Goal: Transaction & Acquisition: Purchase product/service

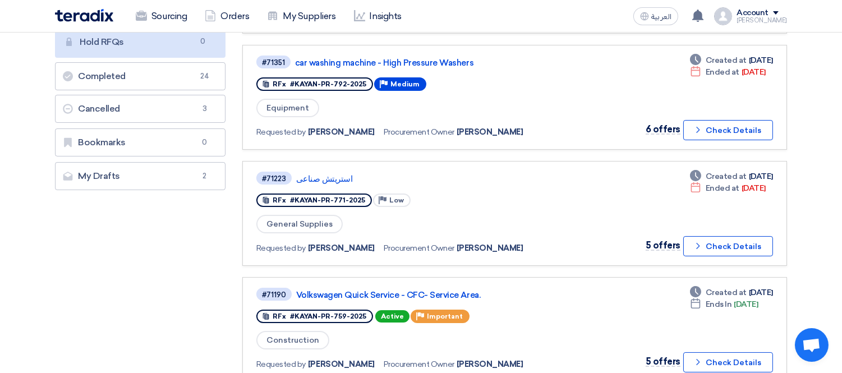
scroll to position [239, 0]
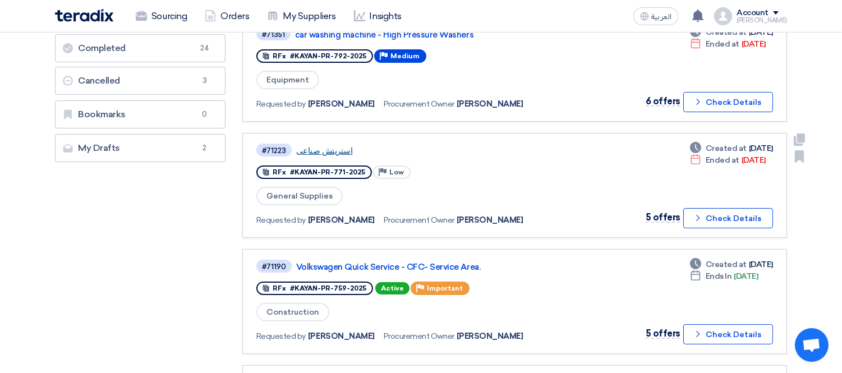
click at [322, 146] on link "استريتش صناعى" at bounding box center [436, 151] width 280 height 10
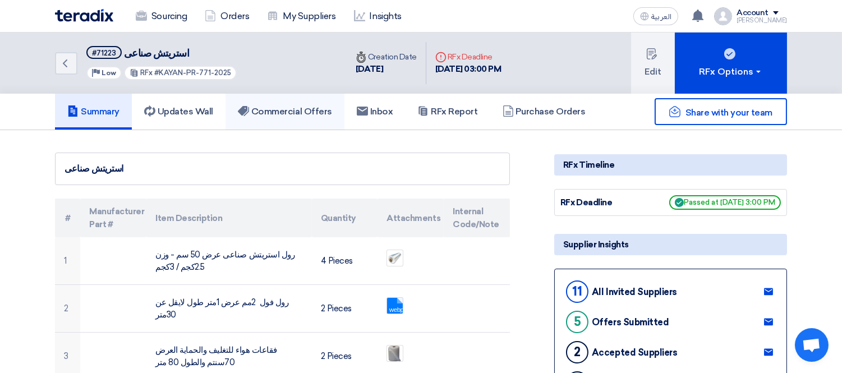
click at [300, 106] on h5 "Commercial Offers" at bounding box center [285, 111] width 94 height 11
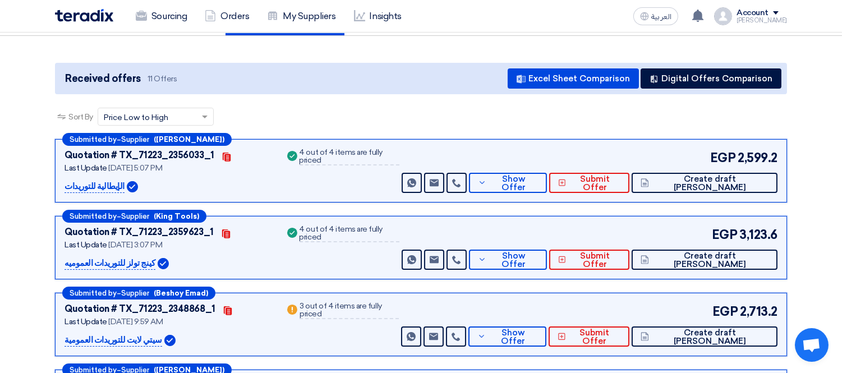
scroll to position [124, 0]
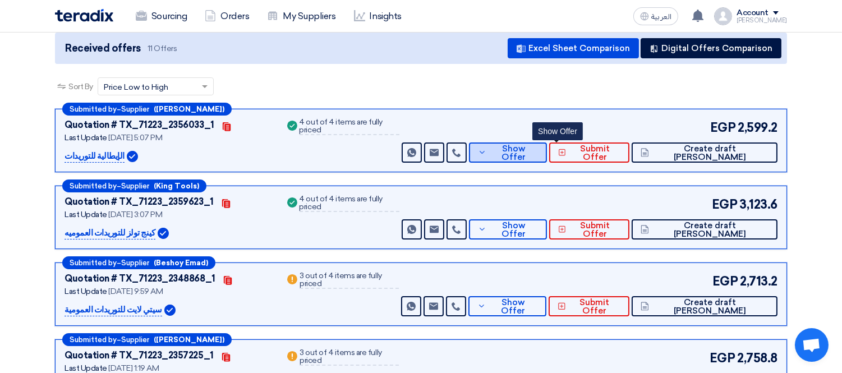
click at [537, 155] on span "Show Offer" at bounding box center [513, 153] width 48 height 17
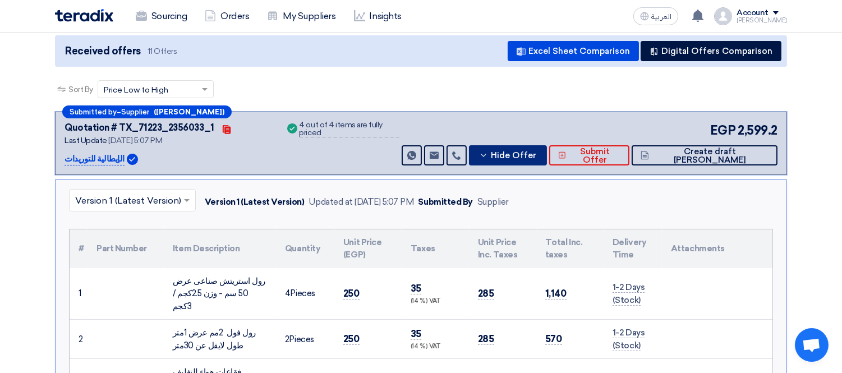
scroll to position [0, 0]
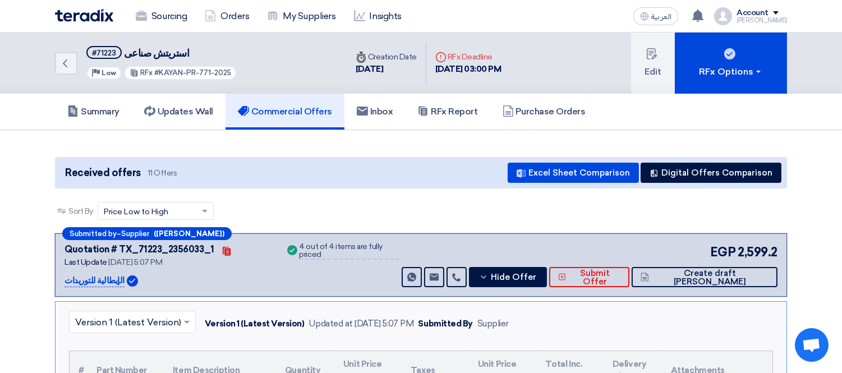
click at [94, 280] on p "الإيطالية للتوريدات" at bounding box center [94, 280] width 60 height 13
copy div "الإيطالية للتوريدات"
click at [536, 273] on span "Hide Offer" at bounding box center [513, 277] width 45 height 8
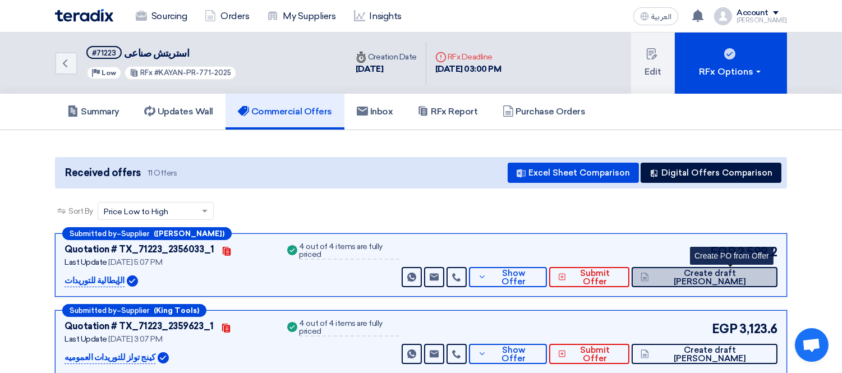
click at [738, 278] on span "Create draft [PERSON_NAME]" at bounding box center [710, 277] width 117 height 17
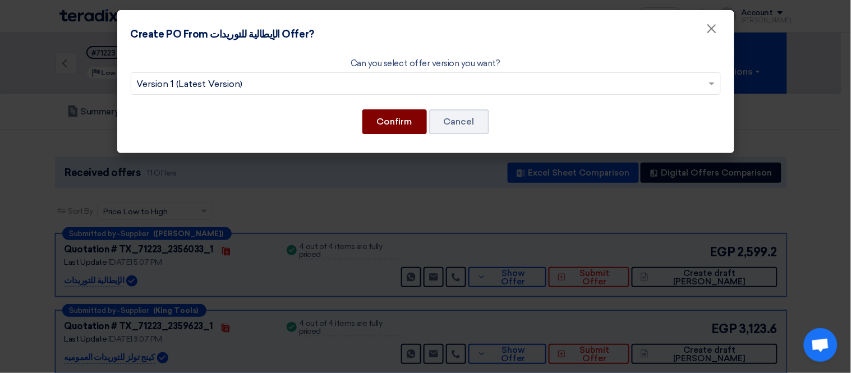
click at [388, 114] on button "Confirm" at bounding box center [394, 121] width 64 height 25
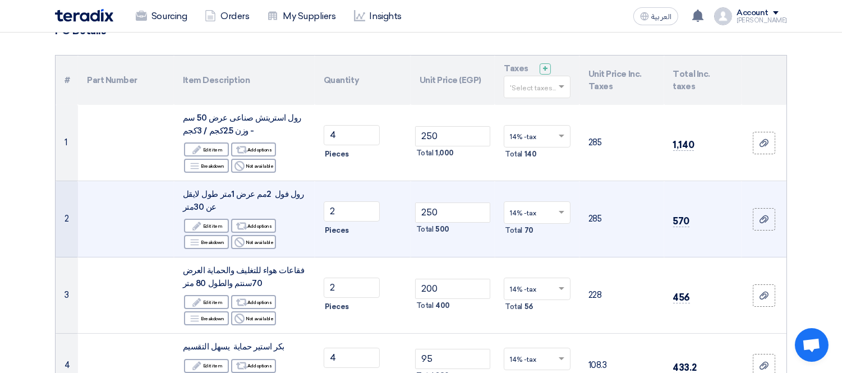
scroll to position [124, 0]
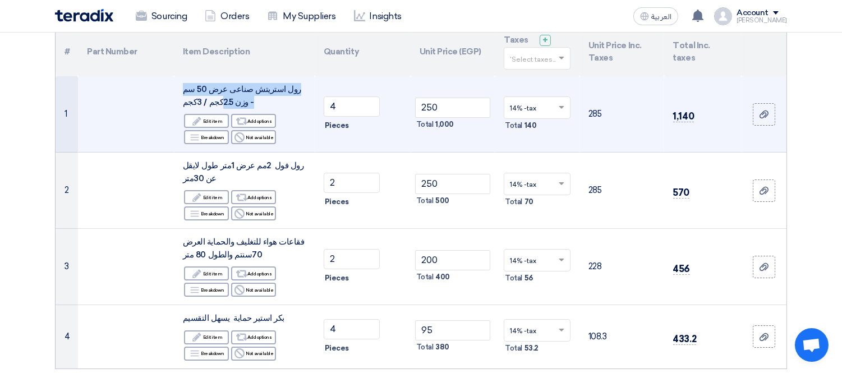
drag, startPoint x: 230, startPoint y: 102, endPoint x: 181, endPoint y: 92, distance: 50.3
click at [181, 92] on td "رول استريتش صناعى عرض 50 سم - وزن 2.5كجم / 3كجم Edit Edit item Alternative Add …" at bounding box center [244, 114] width 141 height 76
click at [195, 99] on span "رول استريتش صناعى عرض 50 سم - وزن 2.5كجم / 3كجم" at bounding box center [242, 95] width 118 height 23
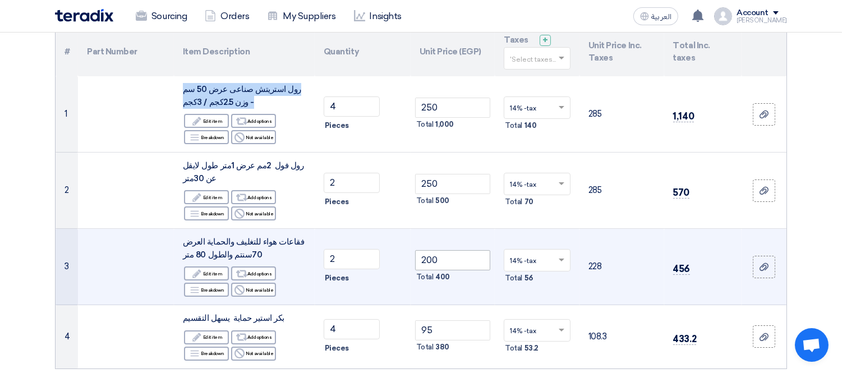
copy td "رول استريتش صناعى عرض 50 سم - وزن 2.5كجم / 3كجم"
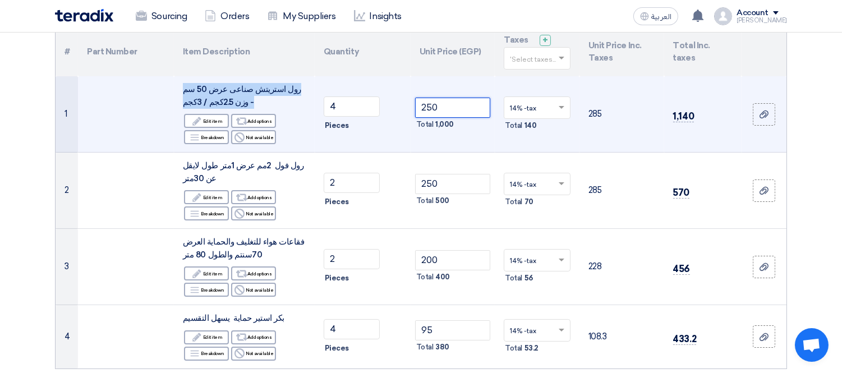
click at [430, 109] on input "250" at bounding box center [453, 108] width 76 height 20
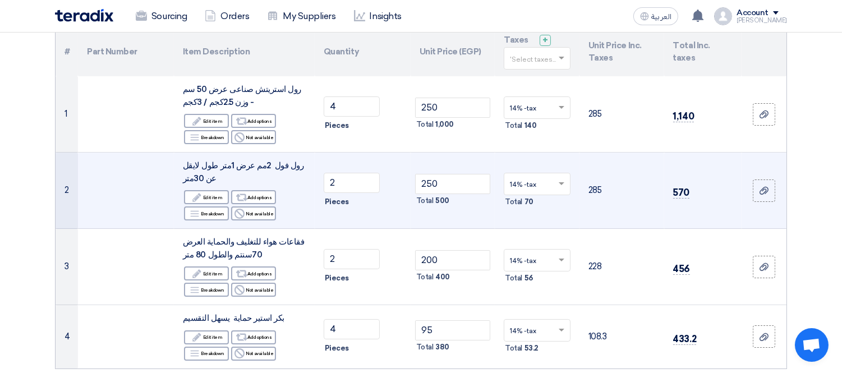
click at [242, 169] on span "رول فول 2مم عرض 1متر طول لايقل عن 30متر" at bounding box center [243, 171] width 121 height 23
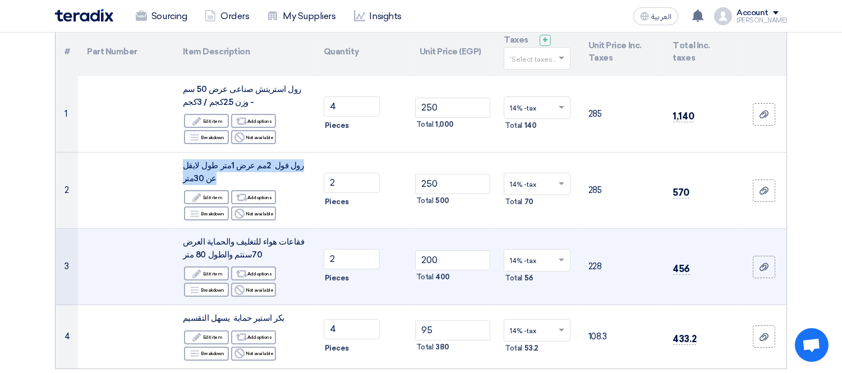
copy td "رول فول 2مم عرض 1متر طول لايقل عن 30متر"
click at [230, 247] on div "فقاعات هواء للتغليف والحماية العرض 70سنتم والطول 80 متر" at bounding box center [244, 248] width 123 height 25
click at [228, 243] on span "فقاعات هواء للتغليف والحماية العرض 70سنتم والطول 80 متر" at bounding box center [244, 248] width 122 height 23
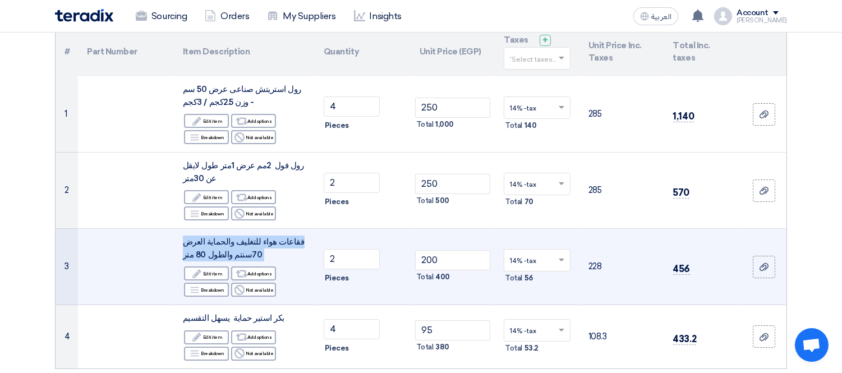
click at [228, 243] on span "فقاعات هواء للتغليف والحماية العرض 70سنتم والطول 80 متر" at bounding box center [244, 248] width 122 height 23
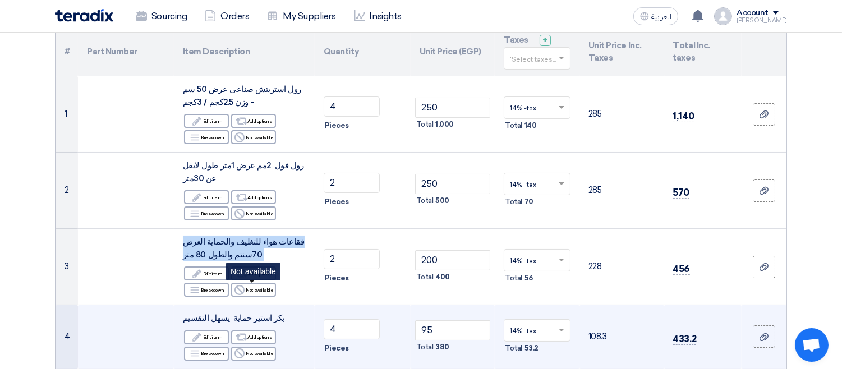
copy td "فقاعات هواء للتغليف والحماية العرض 70سنتم والطول 80 متر"
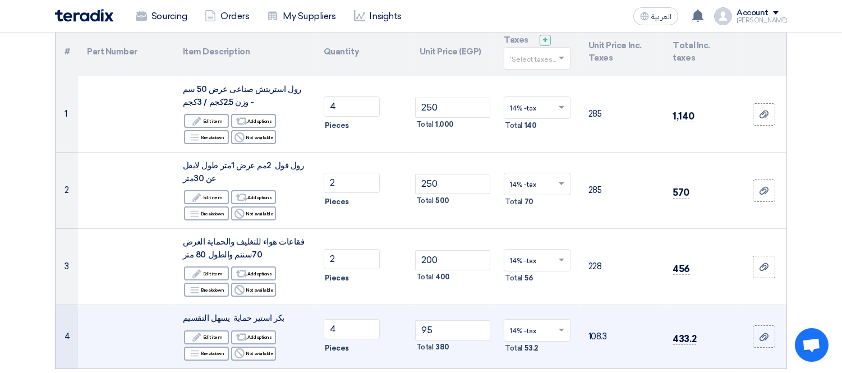
click at [230, 317] on span "بكر استير حماية يسهل التقسيم" at bounding box center [234, 318] width 102 height 10
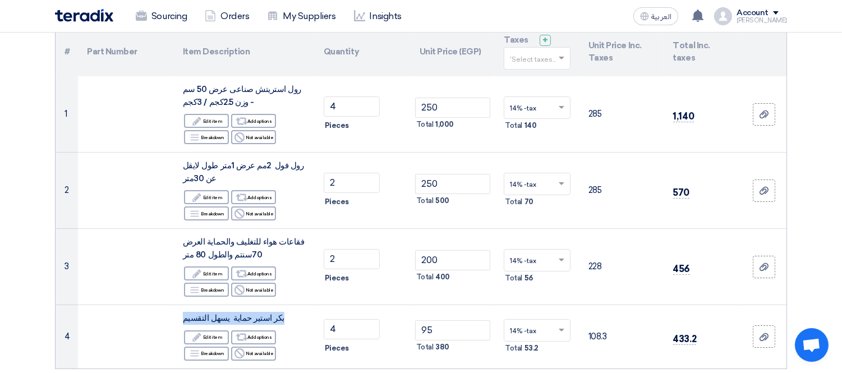
copy td "بكر استير حماية يسهل التقسيم"
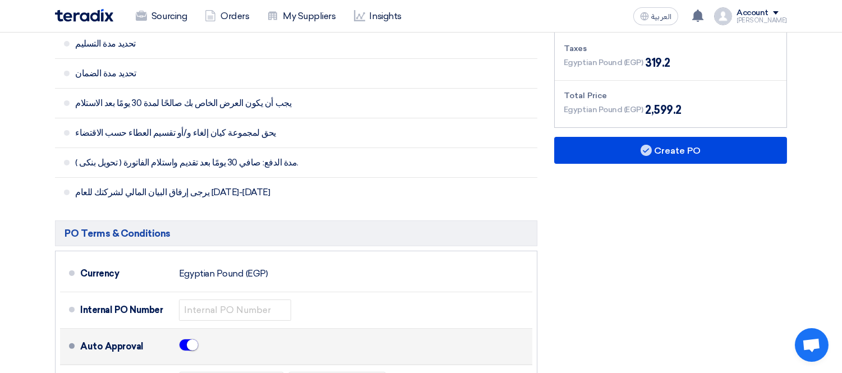
scroll to position [748, 0]
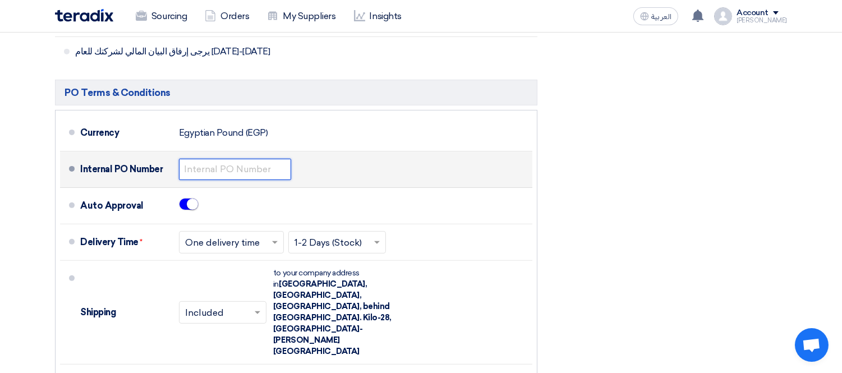
click at [205, 171] on input "text" at bounding box center [235, 169] width 112 height 21
paste input "KAYAN-PO-841-2025"
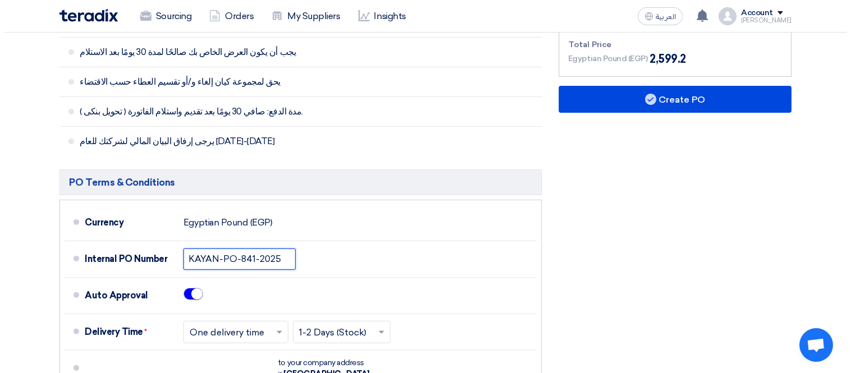
scroll to position [623, 0]
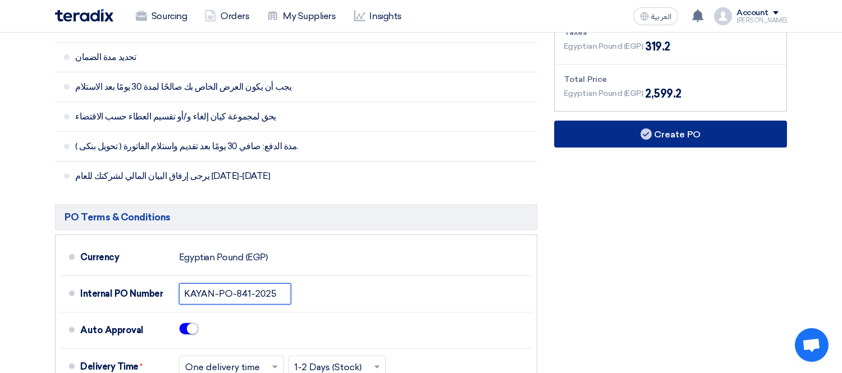
type input "KAYAN-PO-841-2025"
click at [660, 125] on button "Create PO" at bounding box center [670, 134] width 233 height 27
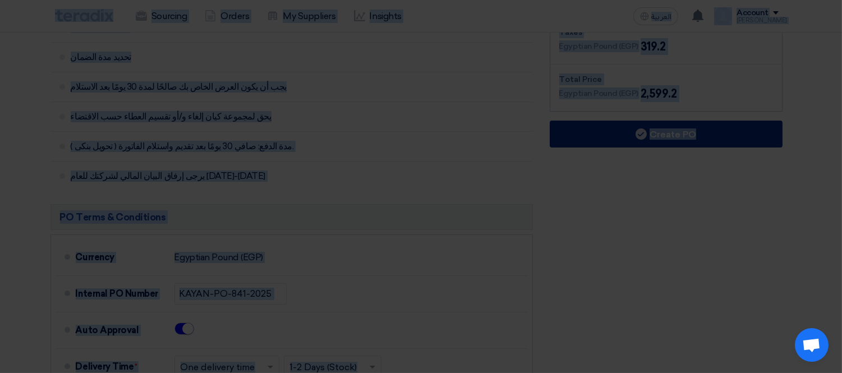
click at [660, 124] on div "From: Name: Egyptian Automotive and Trading Company Address: 19 شارع الدكتور مح…" at bounding box center [421, 102] width 590 height 229
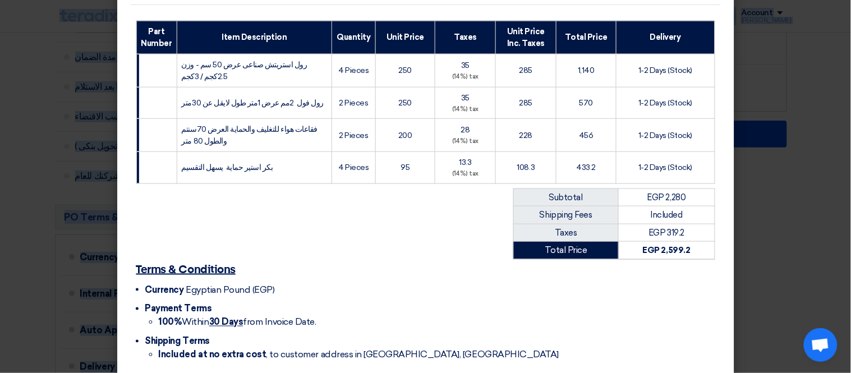
scroll to position [279, 0]
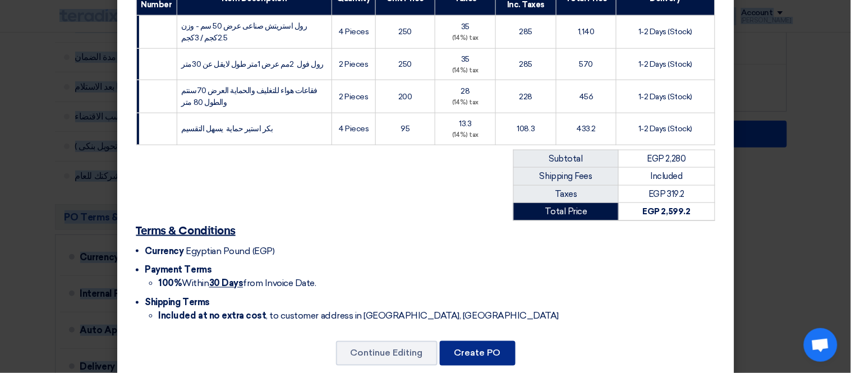
click at [470, 341] on button "Create PO" at bounding box center [478, 353] width 76 height 25
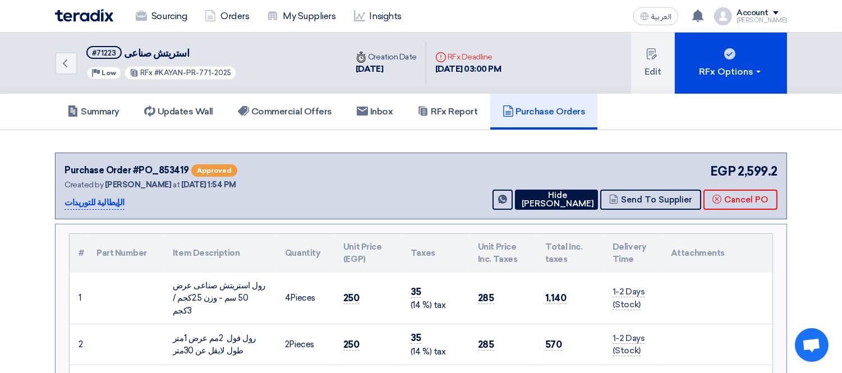
click at [561, 190] on button "Hide [PERSON_NAME]" at bounding box center [556, 200] width 83 height 20
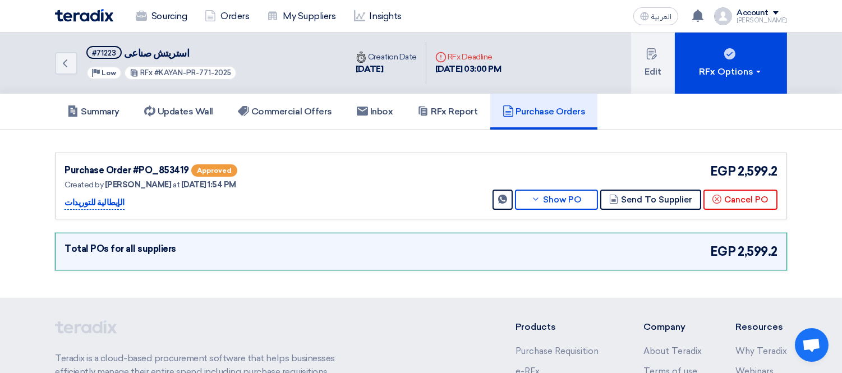
click at [459, 275] on div at bounding box center [421, 275] width 749 height 1
click at [645, 192] on button "Send To Supplier" at bounding box center [650, 200] width 101 height 20
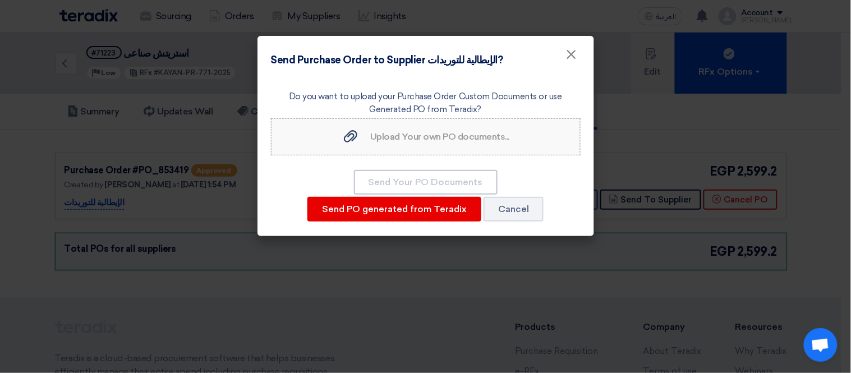
click at [384, 141] on span "Upload Your own PO documents..." at bounding box center [439, 136] width 139 height 11
click at [0, 0] on input "Upload Your own PO documents... Upload Your own PO documents..." at bounding box center [0, 0] width 0 height 0
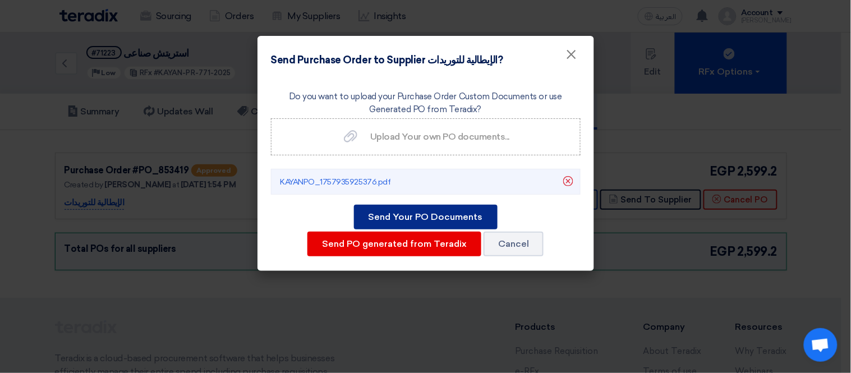
click at [418, 209] on button "Send Your PO Documents" at bounding box center [426, 217] width 144 height 25
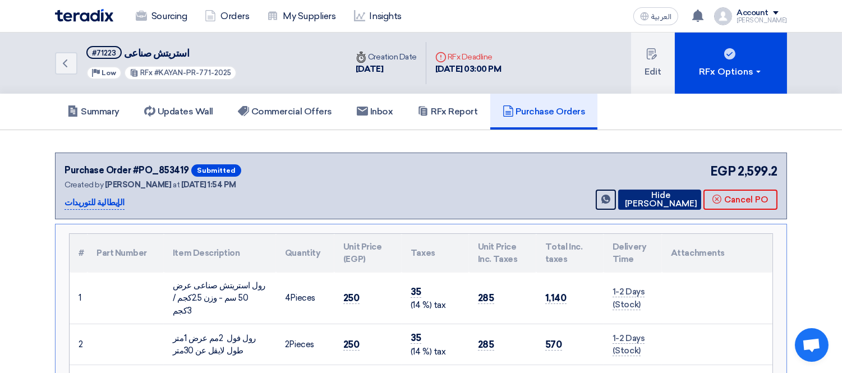
click at [654, 197] on button "Hide [PERSON_NAME]" at bounding box center [659, 200] width 83 height 20
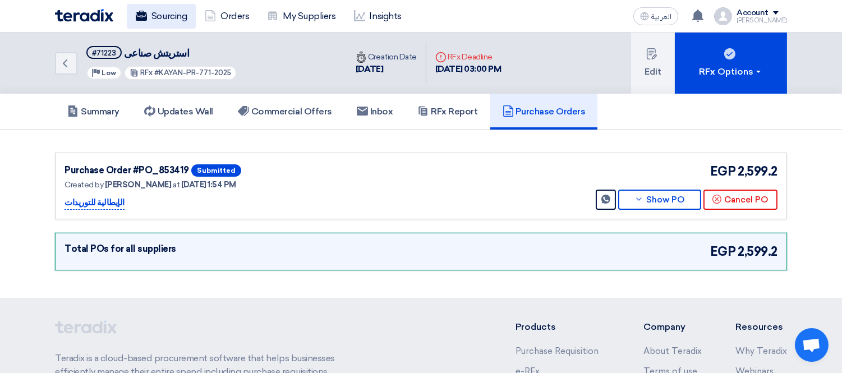
click at [170, 22] on link "Sourcing" at bounding box center [161, 16] width 69 height 25
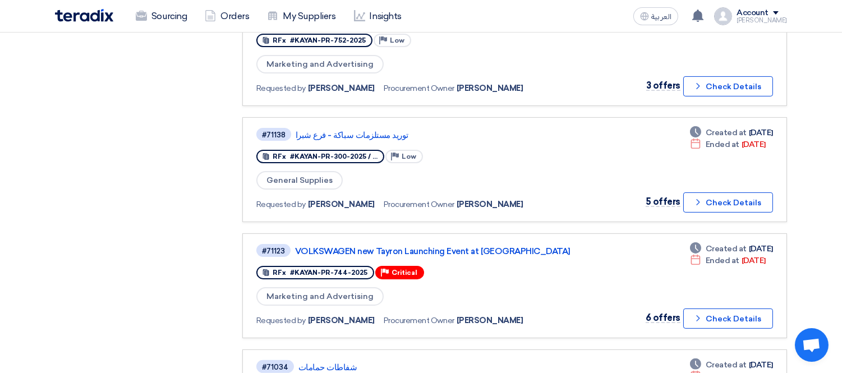
scroll to position [584, 0]
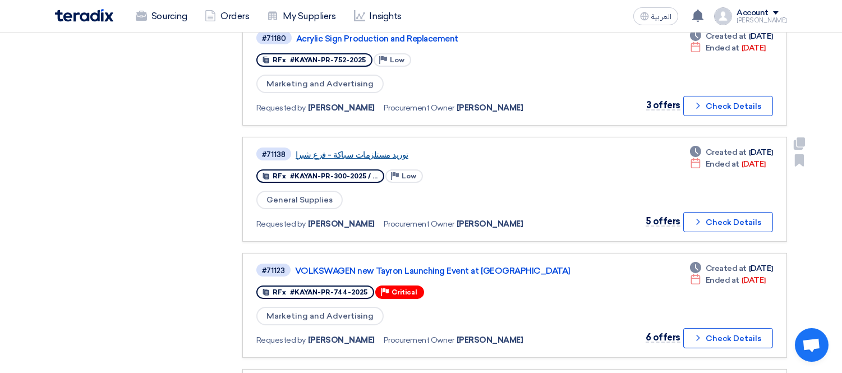
click at [367, 150] on link "توريد مستلزمات سباكة - فرع شبرا" at bounding box center [436, 155] width 280 height 10
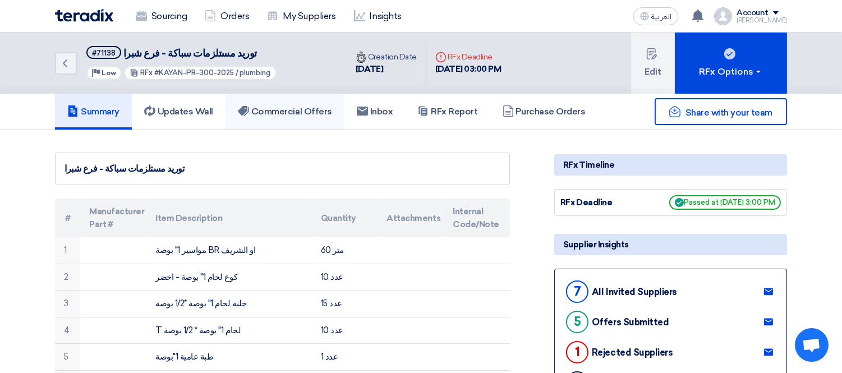
click at [286, 109] on h5 "Commercial Offers" at bounding box center [285, 111] width 94 height 11
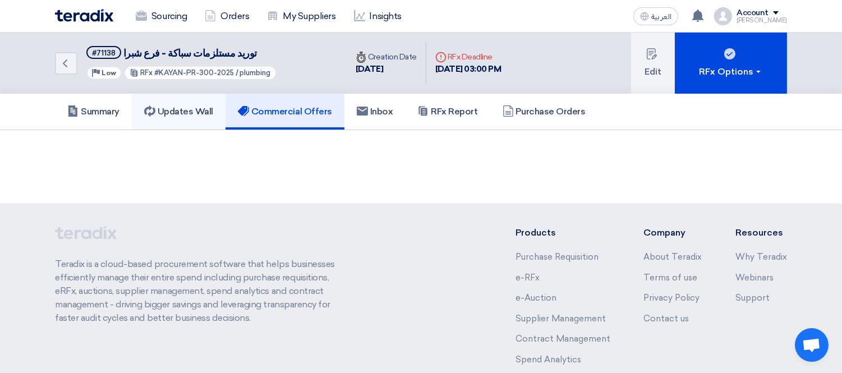
click at [186, 108] on h5 "Updates Wall" at bounding box center [178, 111] width 69 height 11
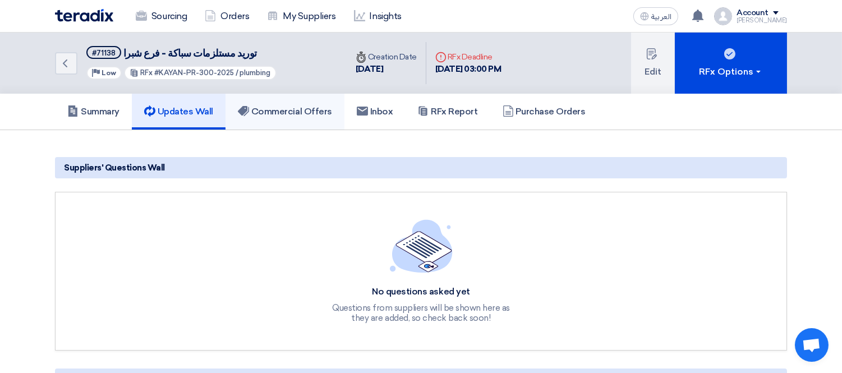
click at [288, 114] on h5 "Commercial Offers" at bounding box center [285, 111] width 94 height 11
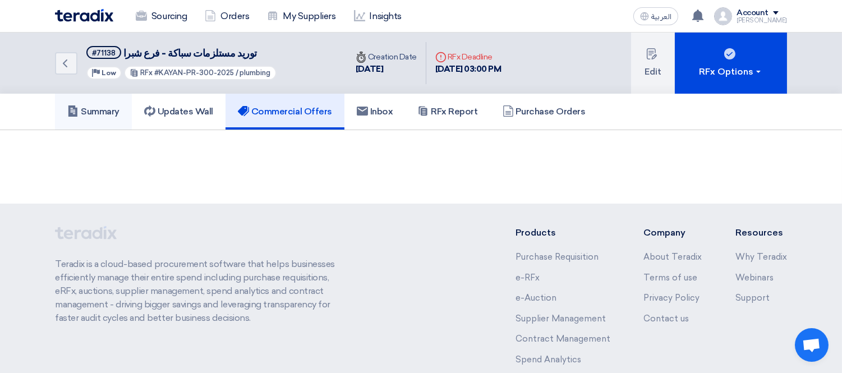
click at [108, 102] on link "Summary" at bounding box center [93, 112] width 77 height 36
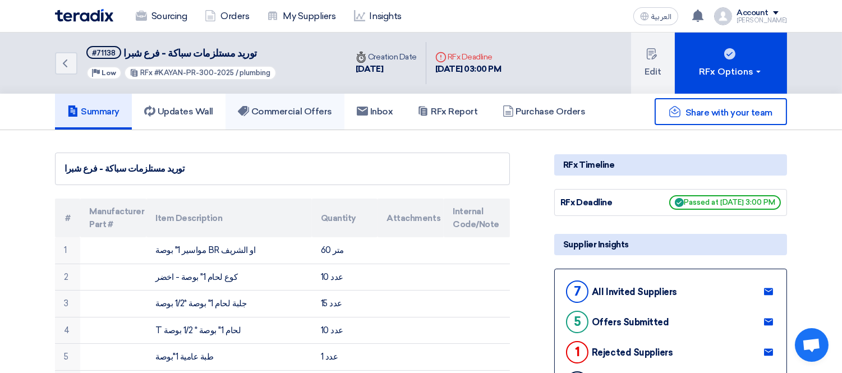
click at [316, 97] on link "Commercial Offers" at bounding box center [284, 112] width 119 height 36
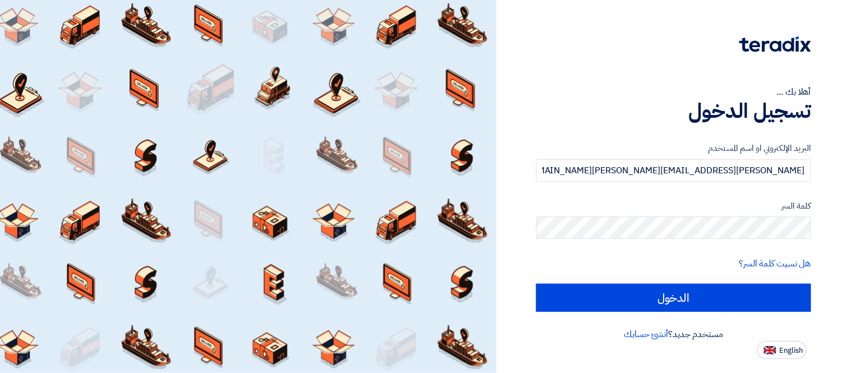
click at [536, 284] on input "الدخول" at bounding box center [673, 298] width 275 height 28
type input "Sign in"
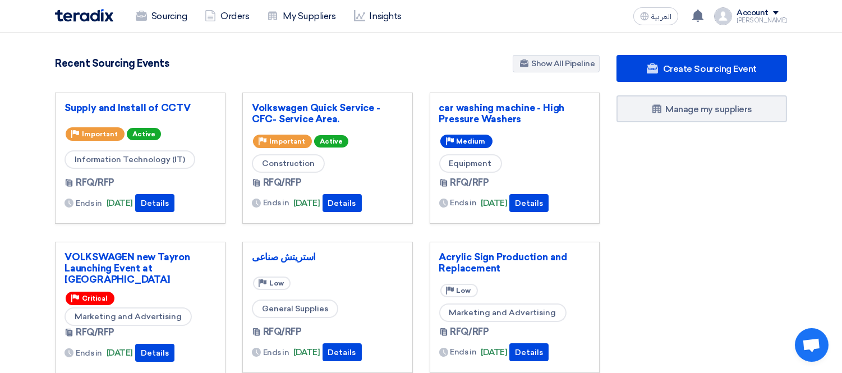
scroll to position [124, 0]
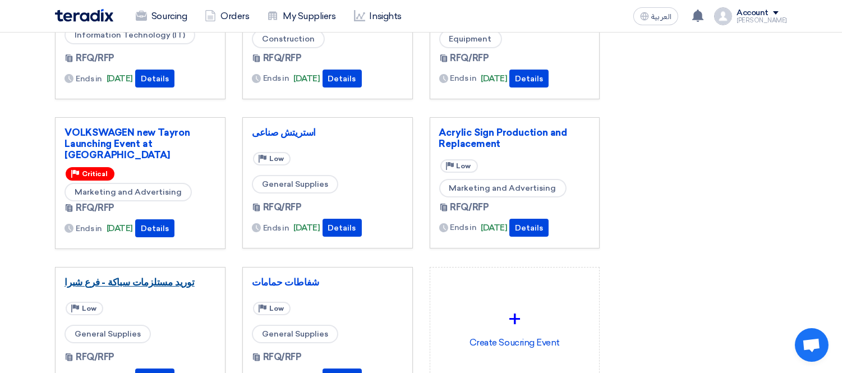
click at [164, 281] on link "توريد مستلزمات سباكة - فرع شبرا" at bounding box center [139, 281] width 151 height 11
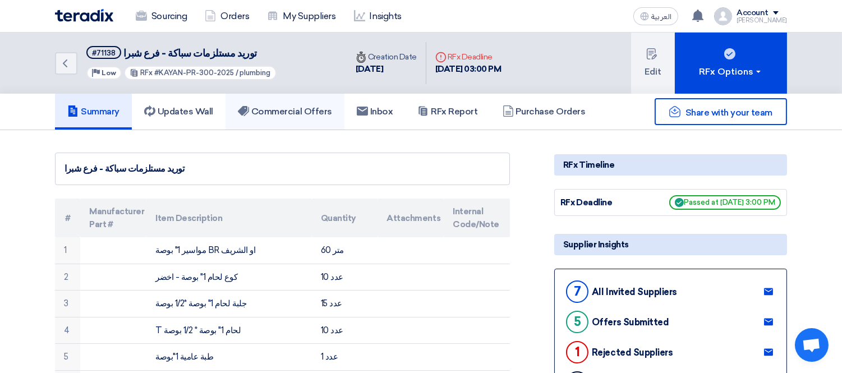
click at [292, 102] on link "Commercial Offers" at bounding box center [284, 112] width 119 height 36
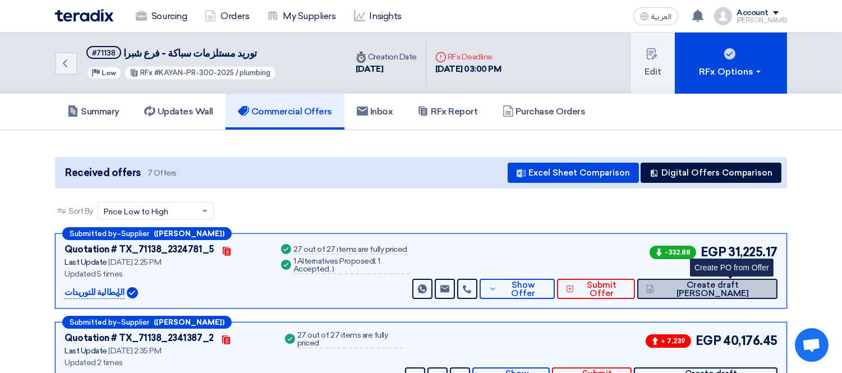
click at [734, 286] on span "Create draft [PERSON_NAME]" at bounding box center [713, 289] width 112 height 17
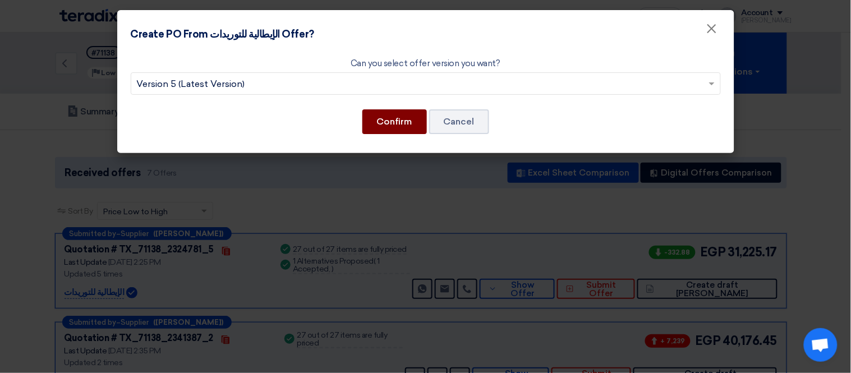
click at [412, 119] on button "Confirm" at bounding box center [394, 121] width 64 height 25
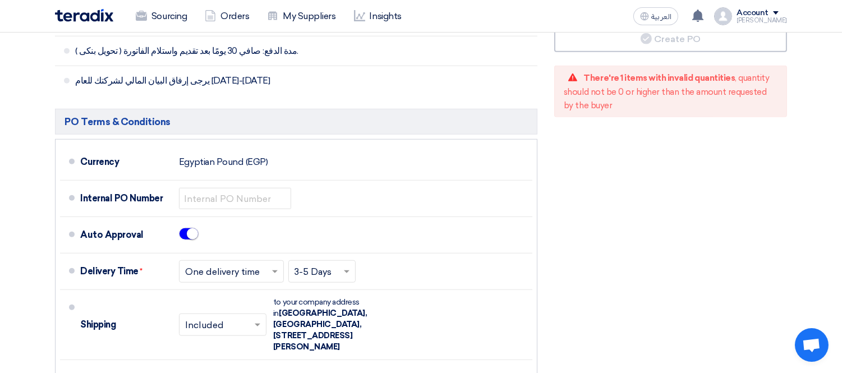
scroll to position [2171, 0]
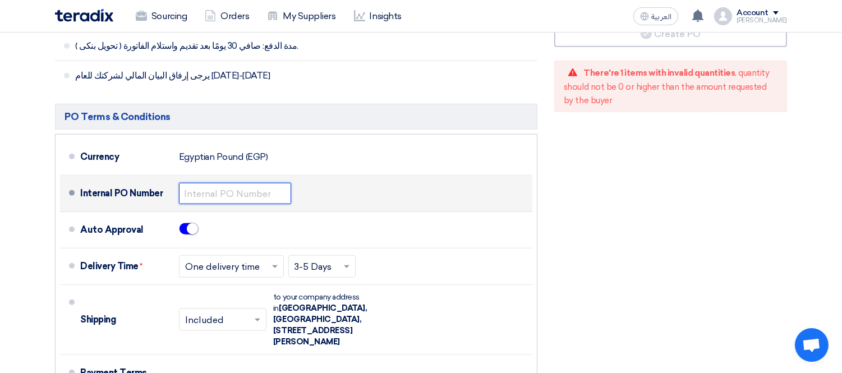
click at [233, 193] on input "text" at bounding box center [235, 193] width 112 height 21
paste input "KAYAN-PO-842-2025"
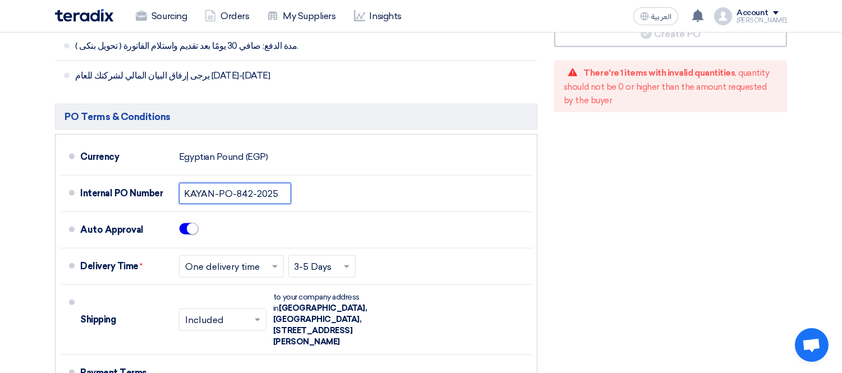
type input "KAYAN-PO-842-2025"
click at [625, 215] on div "Financial Offer Summary Subtotal Egyptian Pound (EGP) 27,390.5 Shipping Fees" at bounding box center [671, 167] width 250 height 698
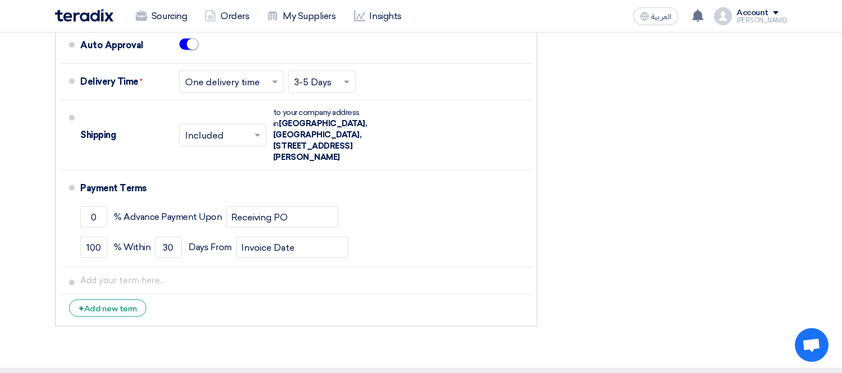
scroll to position [2420, 0]
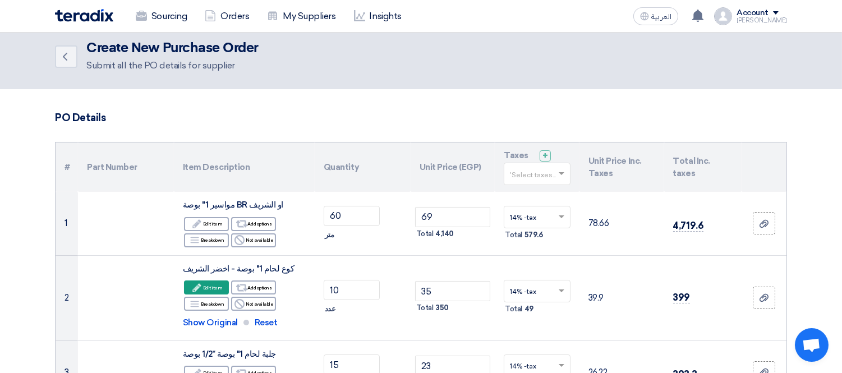
scroll to position [0, 0]
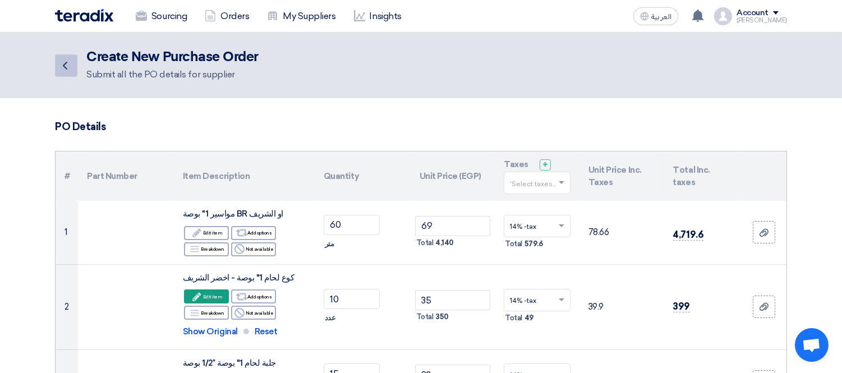
click at [70, 64] on icon "Back" at bounding box center [64, 65] width 13 height 13
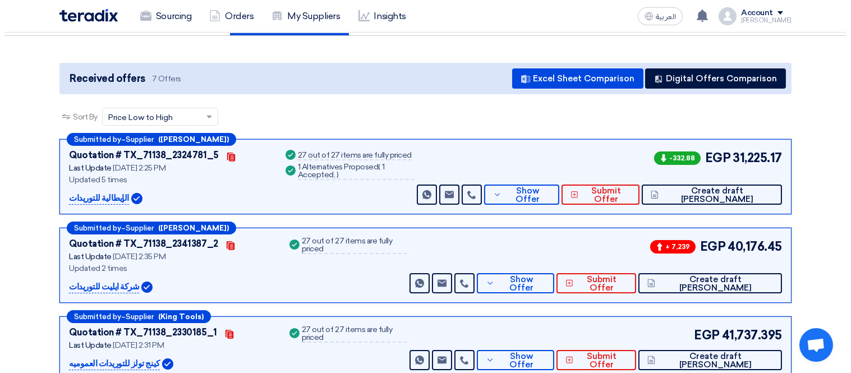
scroll to position [124, 0]
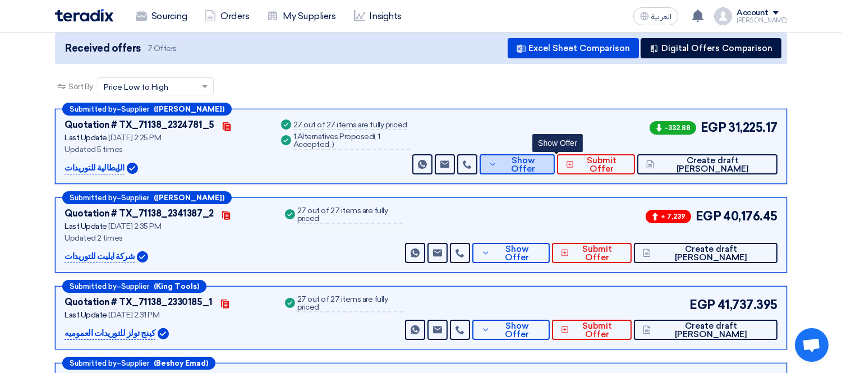
click at [555, 156] on button "Show Offer" at bounding box center [516, 164] width 75 height 20
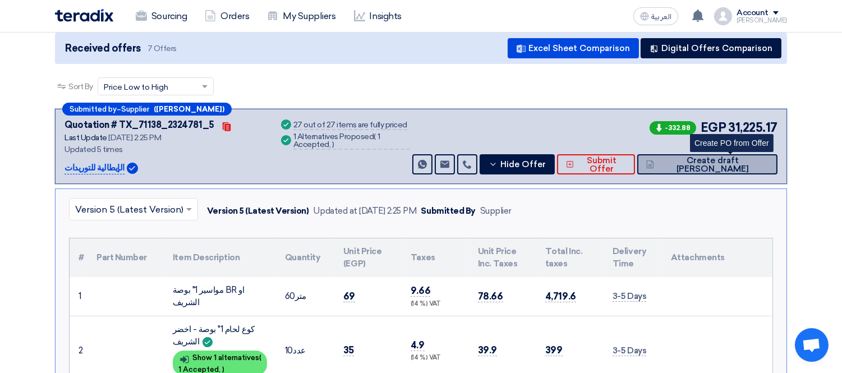
click at [725, 163] on span "Create draft [PERSON_NAME]" at bounding box center [713, 164] width 112 height 17
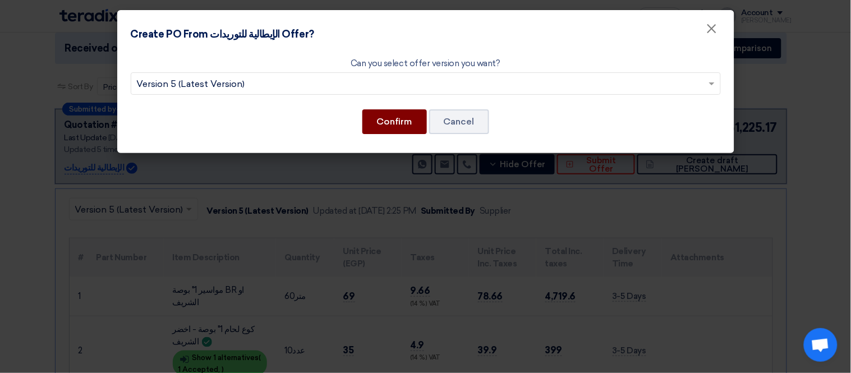
click at [378, 122] on button "Confirm" at bounding box center [394, 121] width 64 height 25
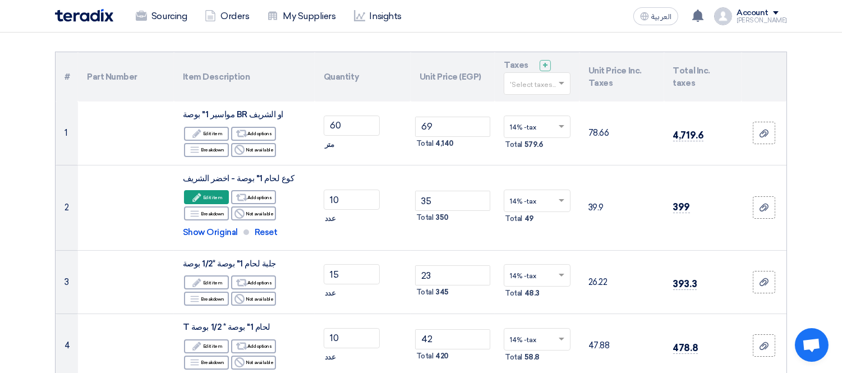
scroll to position [84, 0]
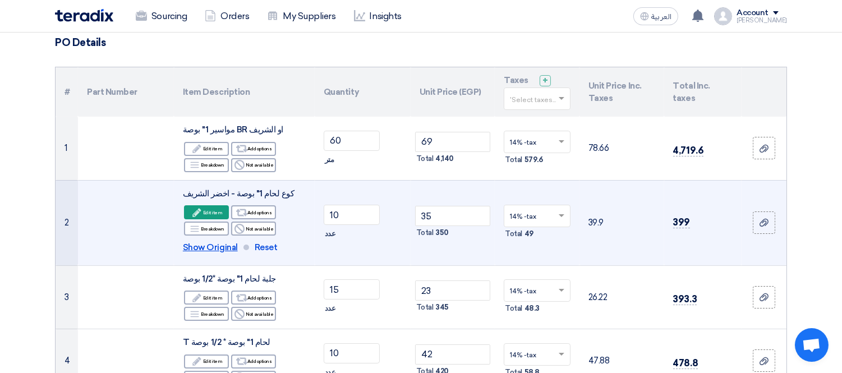
click at [207, 251] on span "Show Original" at bounding box center [210, 247] width 55 height 13
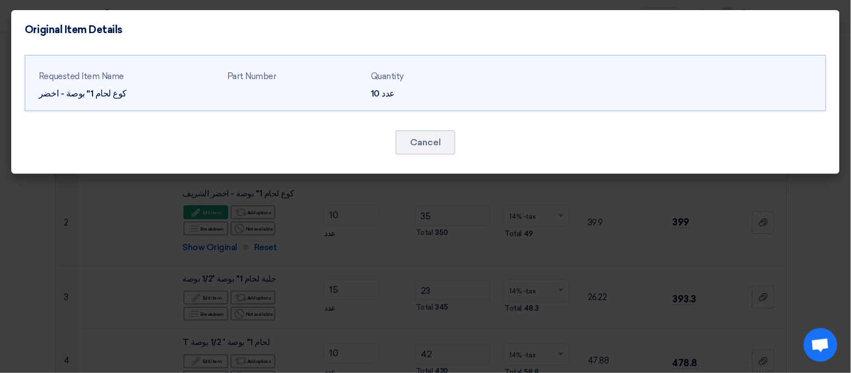
click at [121, 253] on modal-container "Original Item Details Requested Item Name كوع لحام 1" بوصة - اخضر Part Number" at bounding box center [425, 186] width 851 height 373
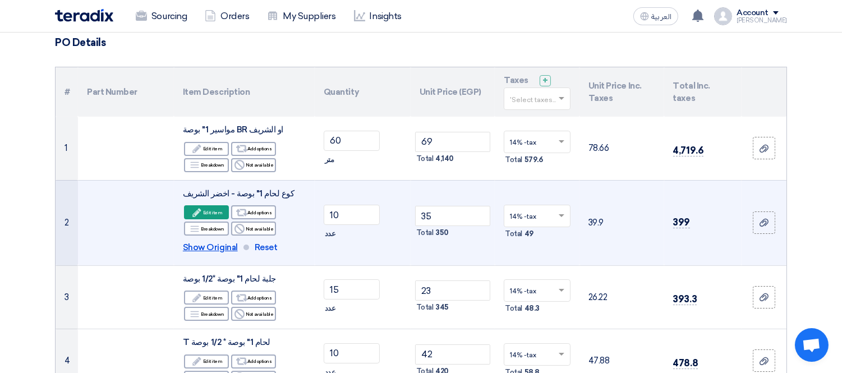
click at [204, 248] on span "Show Original" at bounding box center [210, 247] width 55 height 13
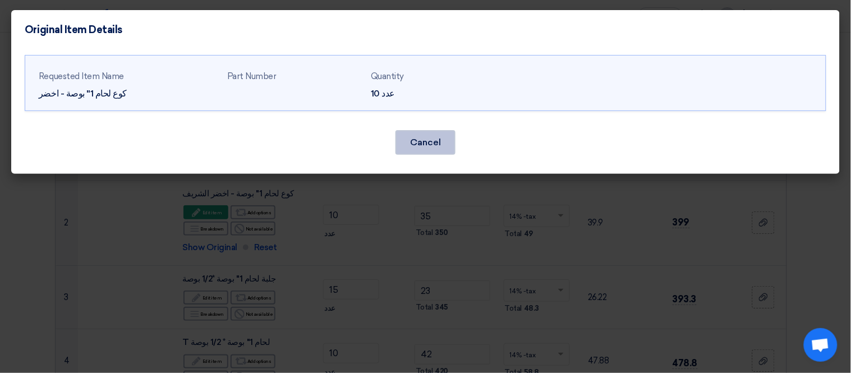
click at [436, 133] on button "Cancel" at bounding box center [425, 142] width 60 height 25
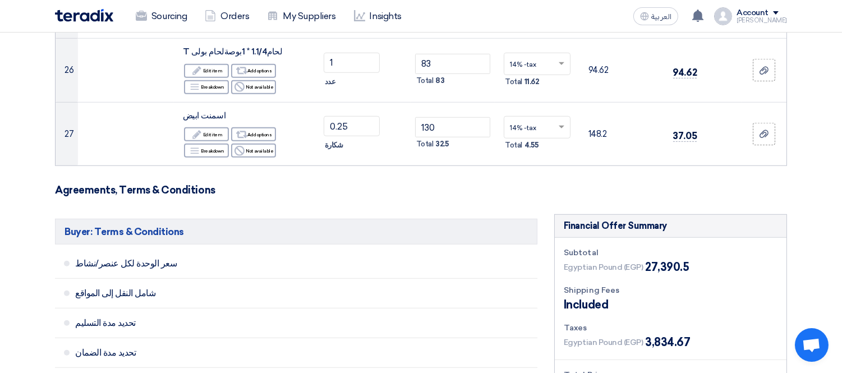
scroll to position [1770, 0]
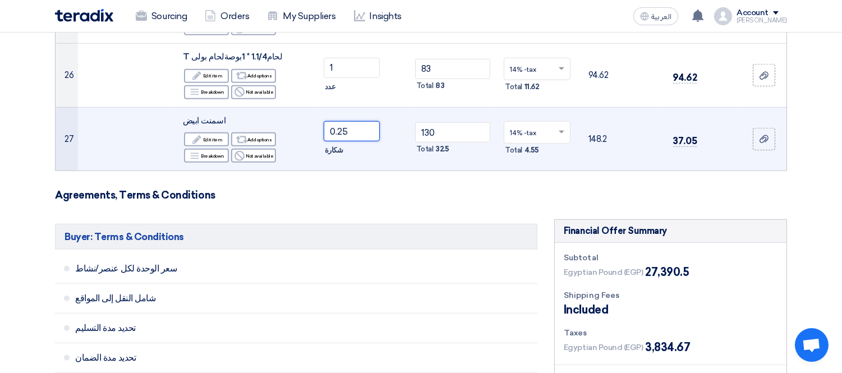
drag, startPoint x: 362, startPoint y: 132, endPoint x: 288, endPoint y: 128, distance: 74.1
click at [288, 128] on tr "27 اسمنت ابيض Edit Edit item Alternative Add options Breakdown" at bounding box center [421, 138] width 731 height 63
type input "1"
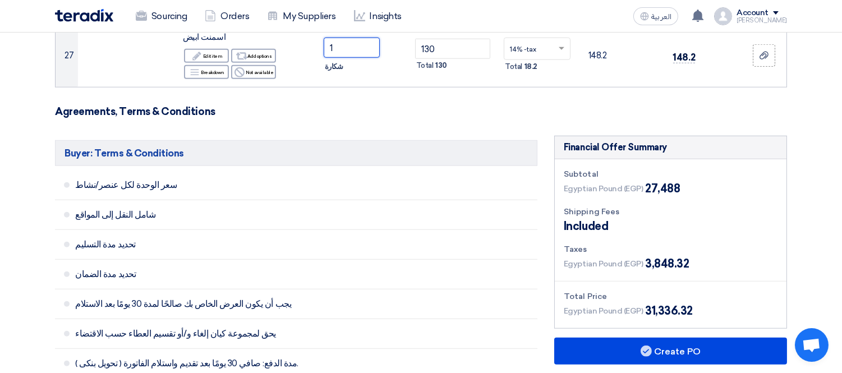
scroll to position [1817, 0]
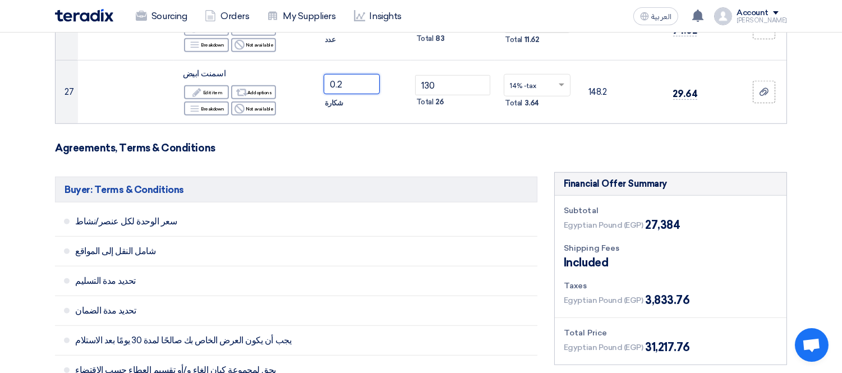
type input "0.25"
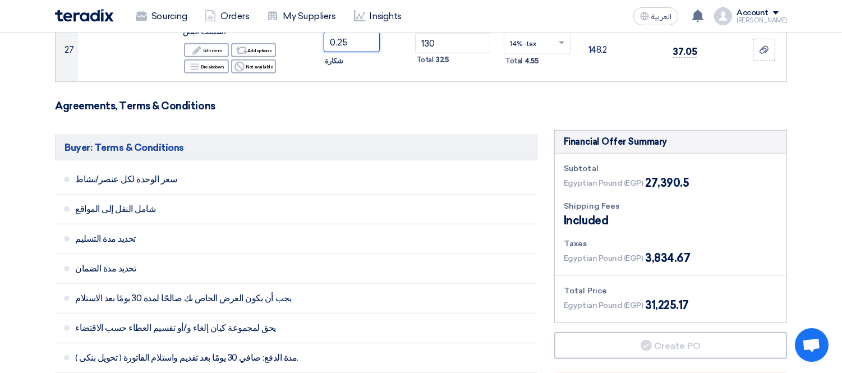
scroll to position [1796, 0]
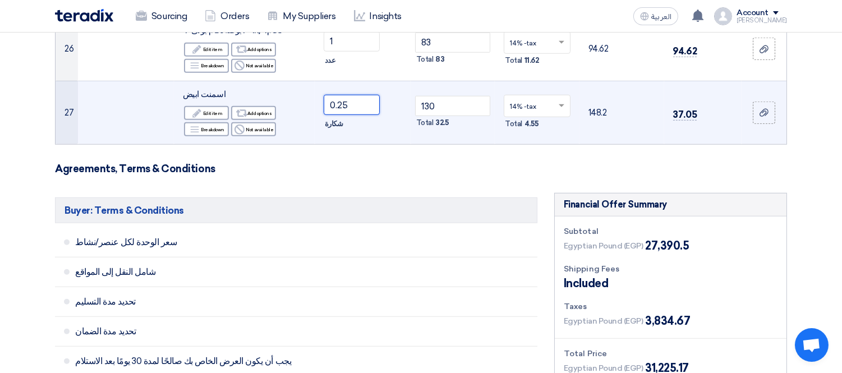
drag, startPoint x: 350, startPoint y: 102, endPoint x: 307, endPoint y: 89, distance: 45.1
click at [309, 91] on tr "27 اسمنت ابيض Edit Edit item Alternative Add options Breakdown" at bounding box center [421, 112] width 731 height 63
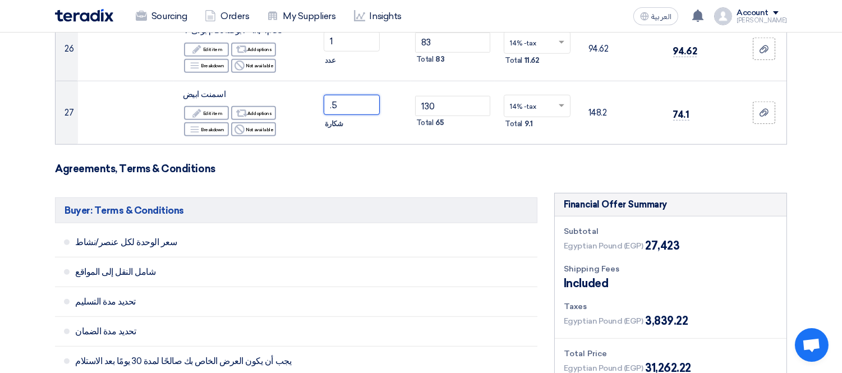
scroll to position [1759, 0]
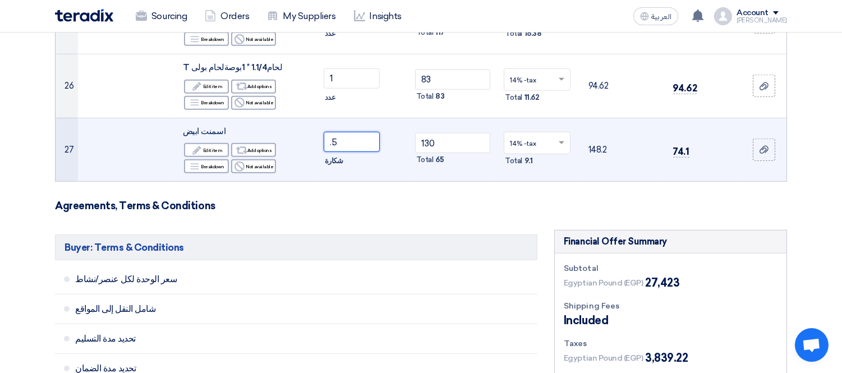
drag, startPoint x: 350, startPoint y: 146, endPoint x: 313, endPoint y: 139, distance: 37.7
click at [313, 139] on tr "27 اسمنت ابيض Edit Edit item Alternative Add options Breakdown" at bounding box center [421, 149] width 731 height 63
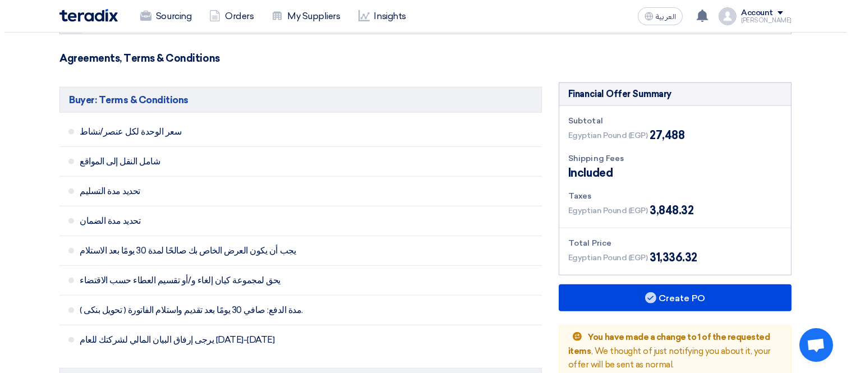
scroll to position [1954, 0]
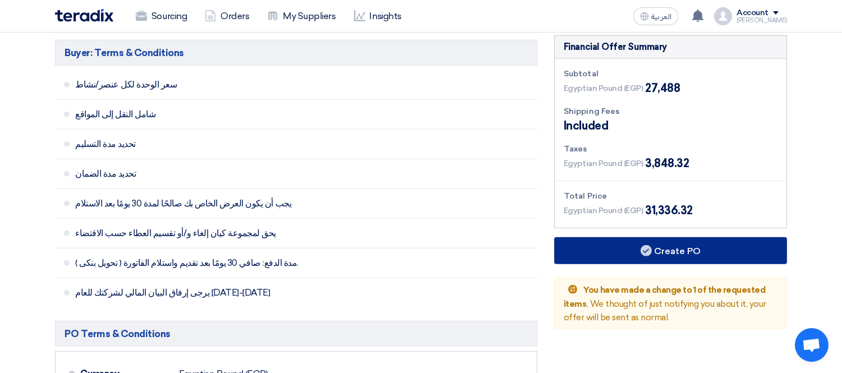
type input "1"
click at [679, 241] on button "Create PO" at bounding box center [670, 250] width 233 height 27
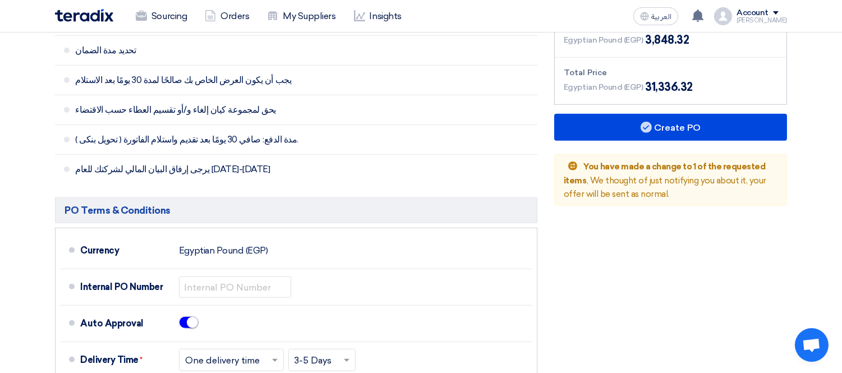
scroll to position [2203, 0]
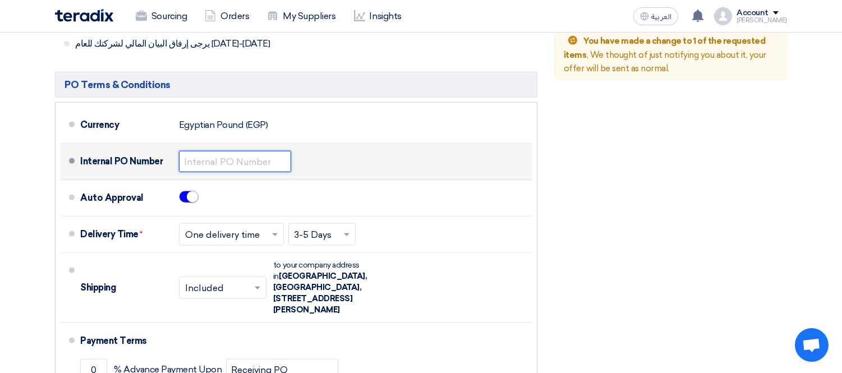
click at [208, 166] on input "text" at bounding box center [235, 161] width 112 height 21
paste input "KAYAN-PO-842-2025"
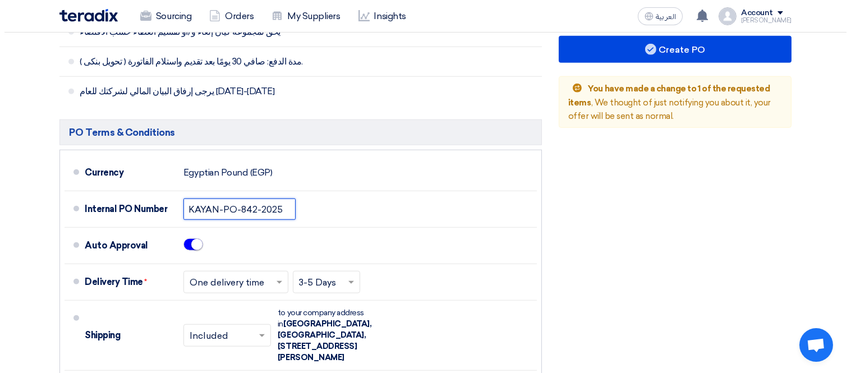
scroll to position [2078, 0]
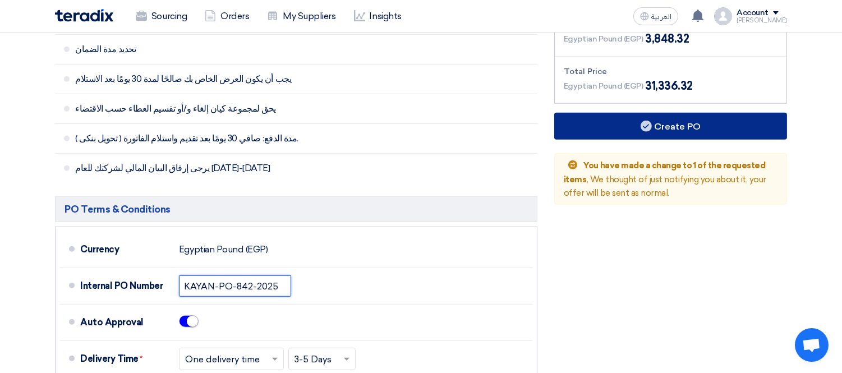
type input "KAYAN-PO-842-2025"
click at [658, 124] on button "Create PO" at bounding box center [670, 126] width 233 height 27
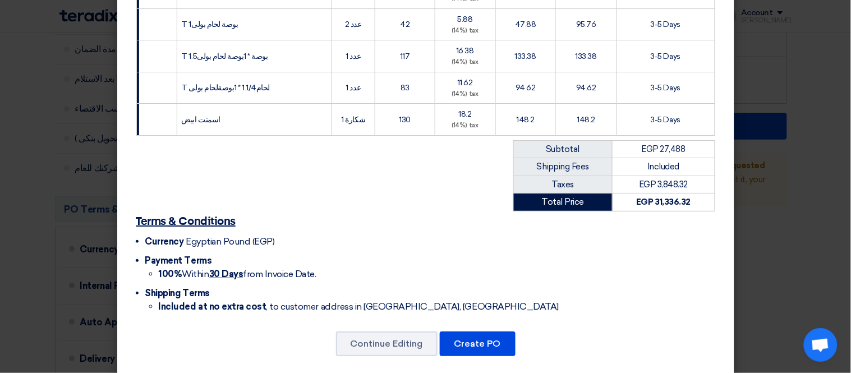
scroll to position [995, 0]
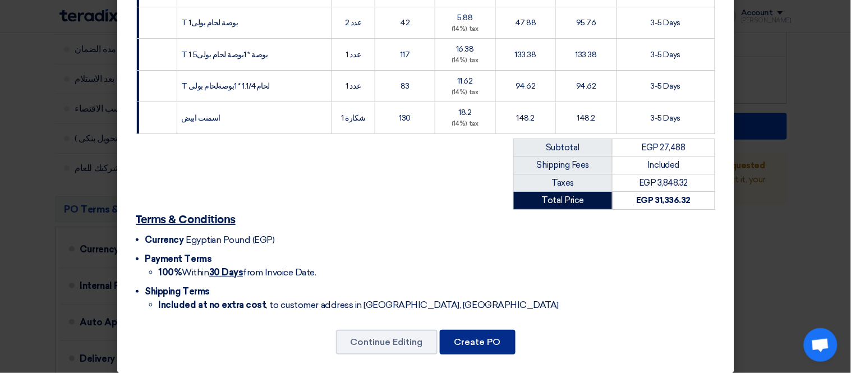
click at [477, 330] on button "Create PO" at bounding box center [478, 342] width 76 height 25
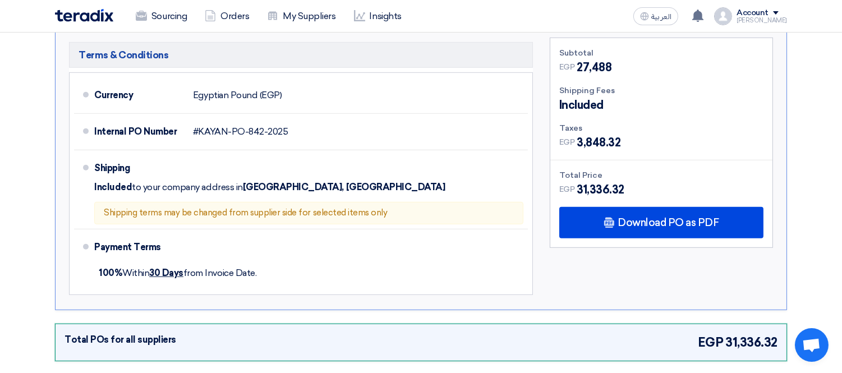
scroll to position [1352, 0]
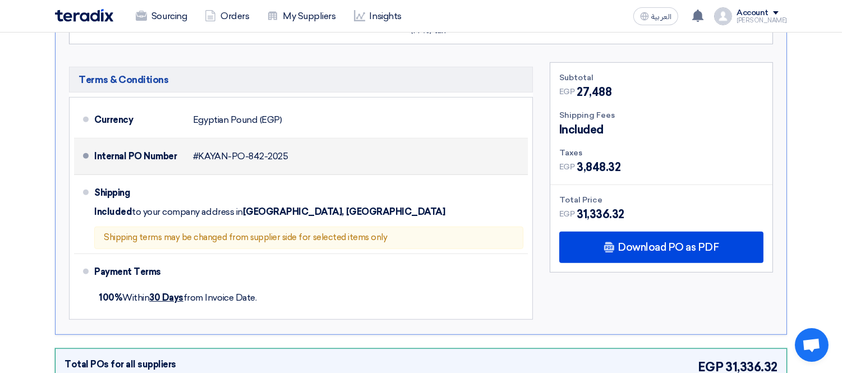
drag, startPoint x: 199, startPoint y: 153, endPoint x: 283, endPoint y: 155, distance: 84.1
click at [283, 151] on span "#KAYAN-PO-842-2025" at bounding box center [240, 156] width 95 height 11
copy span "KAYAN-PO-842-2025"
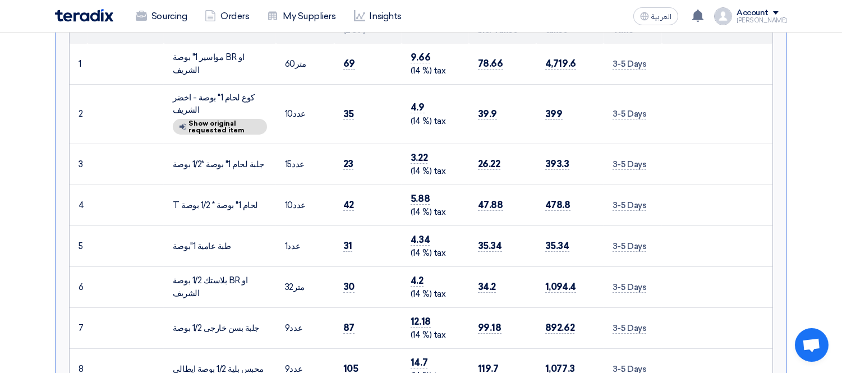
scroll to position [230, 0]
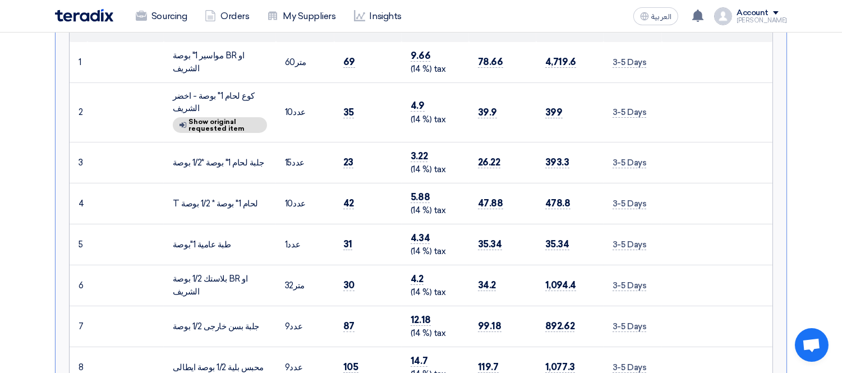
click at [218, 60] on div "مواسير 1" بوصة BR او الشريف" at bounding box center [220, 61] width 94 height 25
copy tr "مواسير 1" بوصة BR او الشريف"
click at [211, 90] on div "كوع لحام 1" بوصة - اخضر الشريف" at bounding box center [220, 102] width 94 height 25
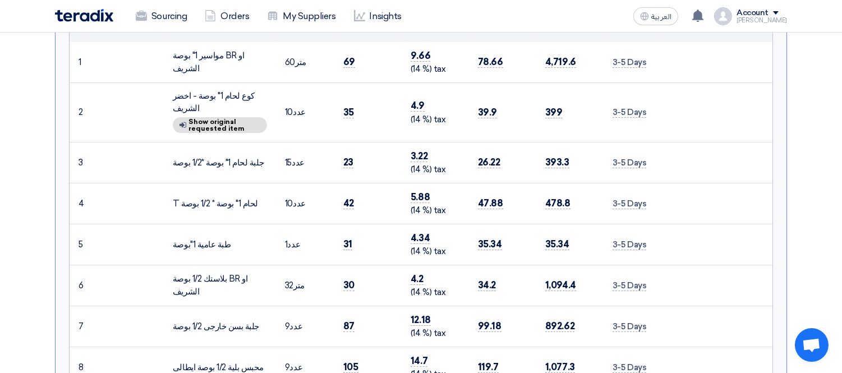
click at [211, 90] on div "كوع لحام 1" بوصة - اخضر الشريف" at bounding box center [220, 102] width 94 height 25
copy td "كوع لحام 1" بوصة - اخضر الشريف"
click at [216, 158] on div "جلبة لحام 1" بوصة *1/2 بوصة" at bounding box center [220, 162] width 94 height 13
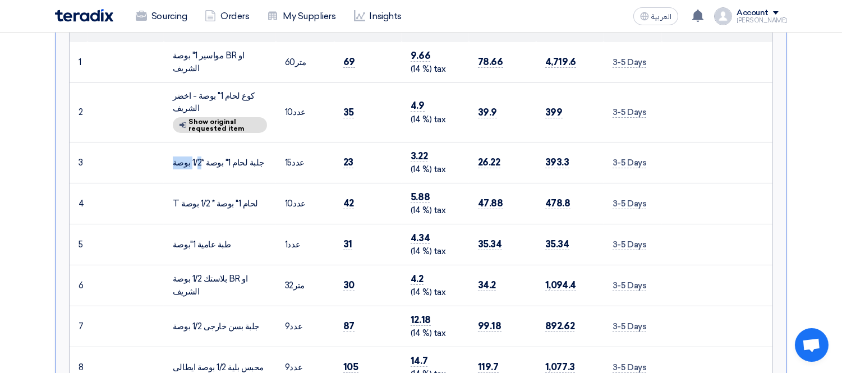
click at [216, 158] on div "جلبة لحام 1" بوصة *1/2 بوصة" at bounding box center [220, 162] width 94 height 13
copy tr "جلبة لحام 1" بوصة *1/2 بوصة"
click at [203, 199] on div "T لحام 1" بوصة * 1/2 بوصة" at bounding box center [220, 203] width 94 height 13
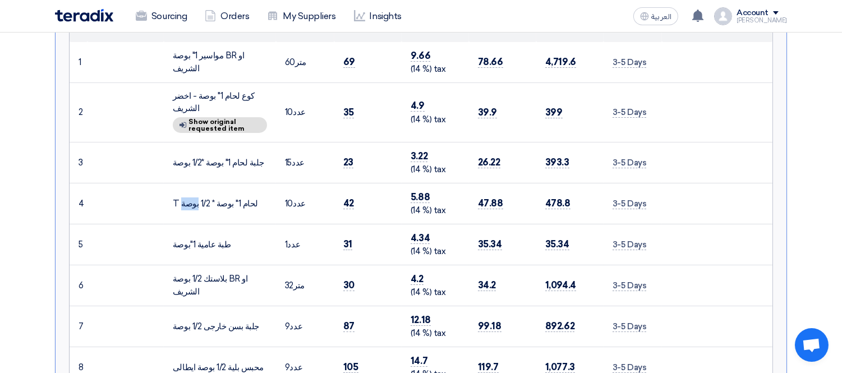
copy tr "T لحام 1" بوصة * 1/2 بوصة"
drag, startPoint x: 172, startPoint y: 234, endPoint x: 226, endPoint y: 260, distance: 59.7
click at [226, 260] on td "طبة عامية 1"بوصة" at bounding box center [220, 244] width 112 height 41
click at [199, 246] on div "طبة عامية 1"بوصة" at bounding box center [220, 244] width 94 height 13
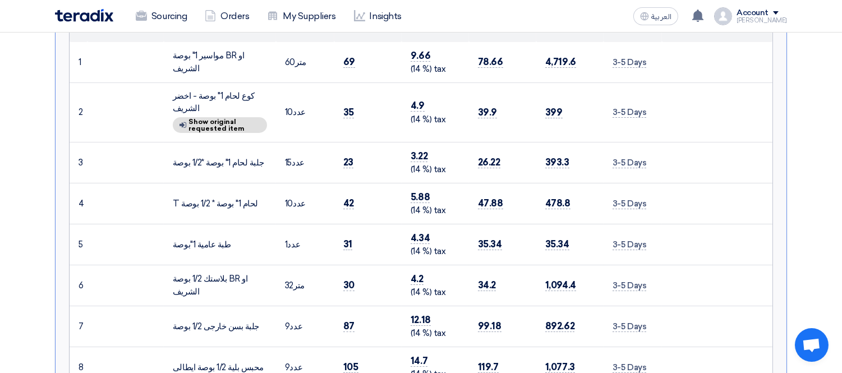
click at [199, 246] on div "طبة عامية 1"بوصة" at bounding box center [220, 244] width 94 height 13
click at [206, 282] on div "بلاستك 1/2 بوصة BR او الشريف" at bounding box center [220, 285] width 94 height 25
click at [207, 282] on div "بلاستك 1/2 بوصة BR او الشريف" at bounding box center [220, 285] width 94 height 25
copy tr "بلاستك 1/2 بوصة BR او الشريف"
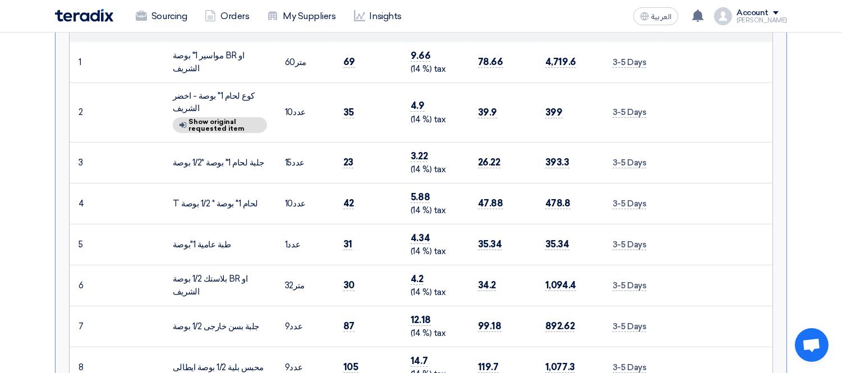
click at [223, 321] on div "جلبة بسن خارجى 1/2 بوصة" at bounding box center [220, 326] width 94 height 13
copy tr "جلبة بسن خارجى 1/2 بوصة"
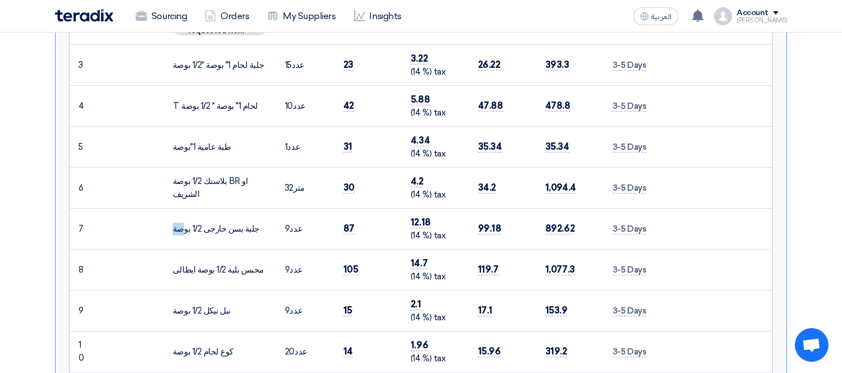
scroll to position [355, 0]
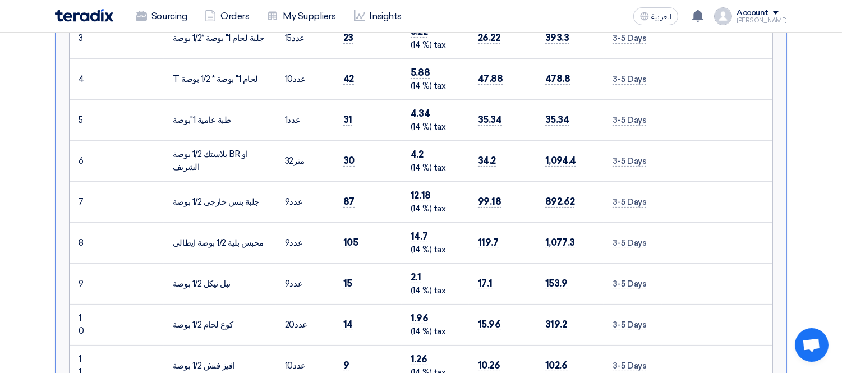
click at [206, 240] on div "محبس بلية 1/2 بوصة ايطالى" at bounding box center [220, 243] width 94 height 13
copy tr "محبس بلية 1/2 بوصة ايطالى"
click at [204, 282] on div "نبل نيكل 1/2 بوصة" at bounding box center [220, 284] width 94 height 13
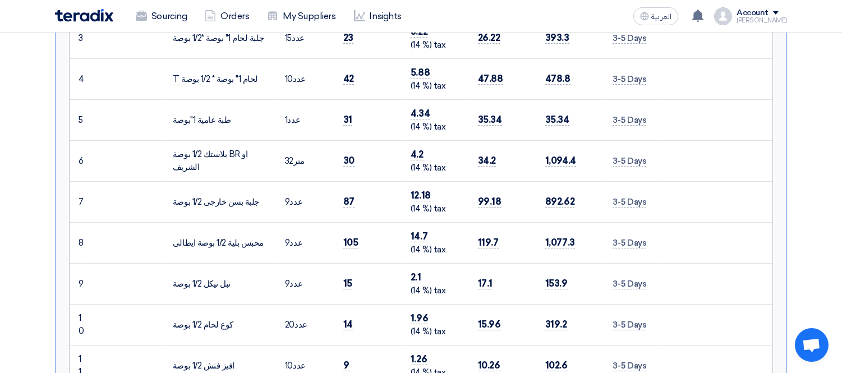
click at [204, 282] on div "نبل نيكل 1/2 بوصة" at bounding box center [220, 284] width 94 height 13
copy tr "نبل نيكل 1/2 بوصة"
click at [211, 319] on div "كوع لحام 1/2 بوصة" at bounding box center [220, 325] width 94 height 13
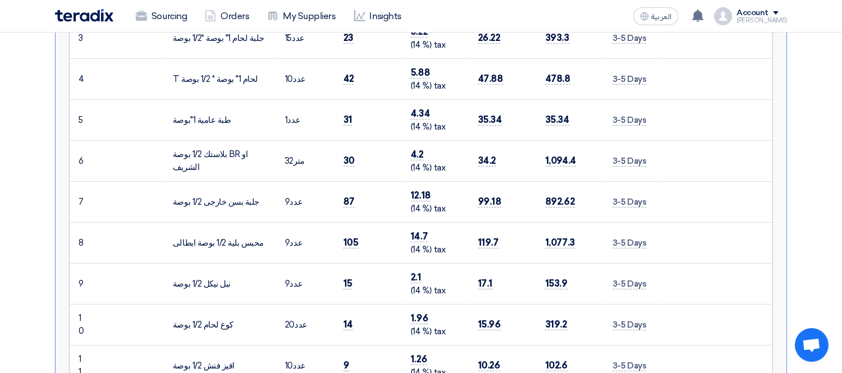
click at [211, 319] on div "كوع لحام 1/2 بوصة" at bounding box center [220, 325] width 94 height 13
copy tr "كوع لحام 1/2 بوصة"
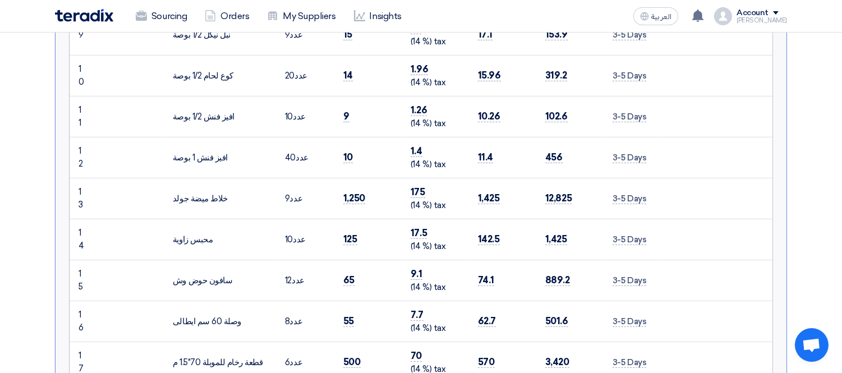
click at [204, 114] on div "افيز فنش 1/2 بوصة" at bounding box center [220, 116] width 94 height 13
click at [205, 151] on div "افيز فنش 1 بوصة" at bounding box center [220, 157] width 94 height 13
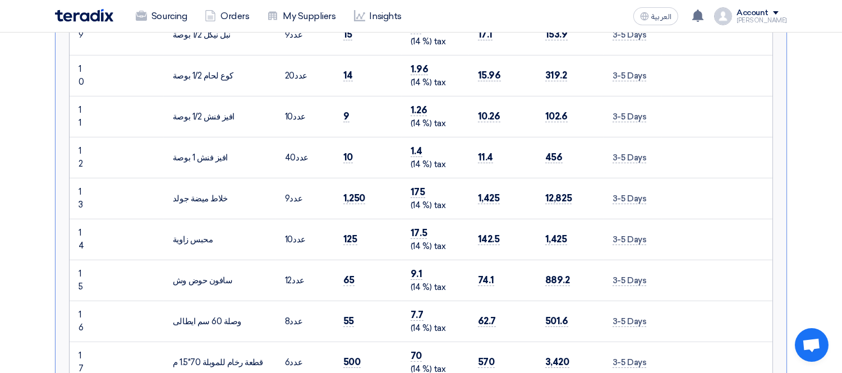
click at [205, 151] on div "افيز فنش 1 بوصة" at bounding box center [220, 157] width 94 height 13
click at [199, 198] on div "خلاط ميضة جولد" at bounding box center [220, 198] width 94 height 13
click at [198, 233] on div "محبس زاوية" at bounding box center [220, 239] width 94 height 13
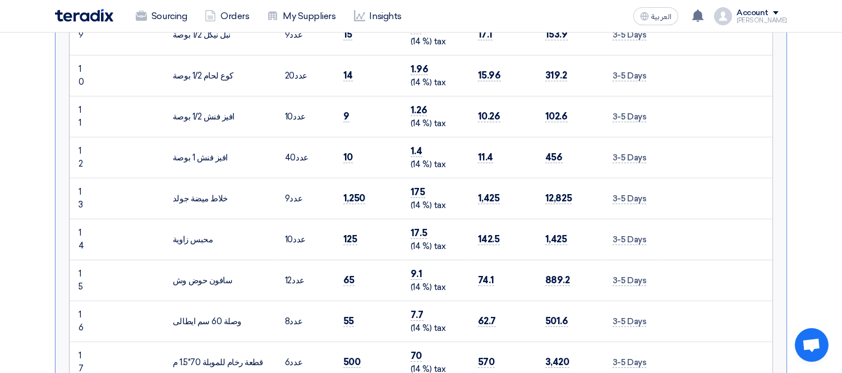
click at [198, 233] on div "محبس زاوية" at bounding box center [220, 239] width 94 height 13
click at [206, 279] on div "سافون حوض وش" at bounding box center [220, 280] width 94 height 13
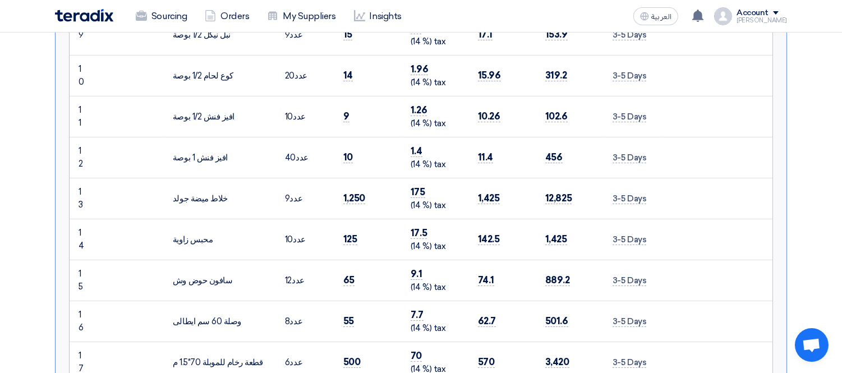
click at [206, 324] on div "وصلة 60 سم ايطالى" at bounding box center [220, 321] width 94 height 13
click at [202, 321] on div "وصلة 60 سم ايطالى" at bounding box center [220, 321] width 94 height 13
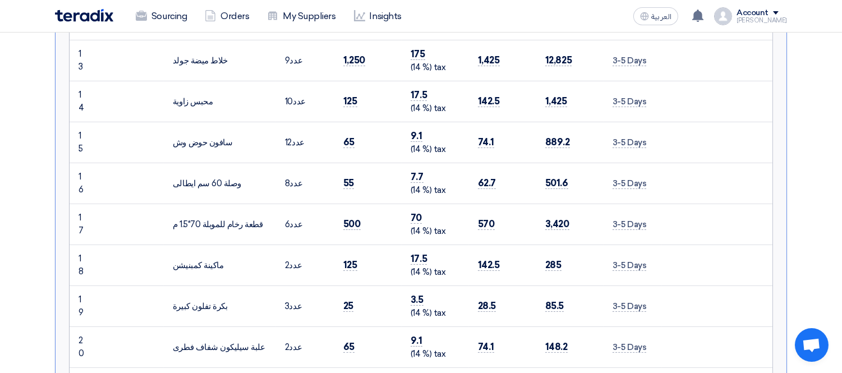
scroll to position [854, 0]
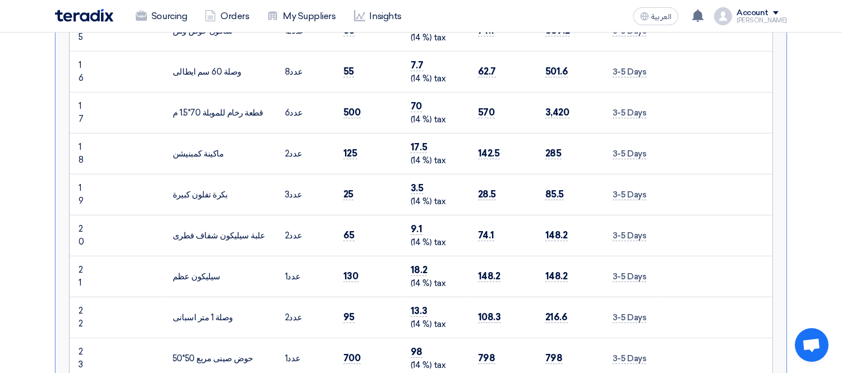
click at [212, 109] on div "قطعة رخام للموبلة 70*1.5 م" at bounding box center [220, 113] width 94 height 13
click at [192, 152] on div "ماكينة كمبنيشن" at bounding box center [220, 153] width 94 height 13
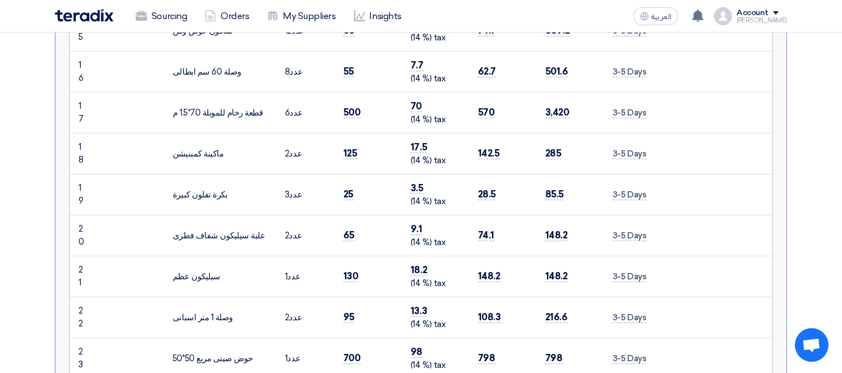
click at [192, 152] on div "ماكينة كمبنيشن" at bounding box center [220, 153] width 94 height 13
click at [197, 191] on div "بكرة تفلون كبيرة" at bounding box center [220, 194] width 94 height 13
click at [214, 233] on div "علبة سيليكون شفاف فطرى" at bounding box center [220, 235] width 94 height 13
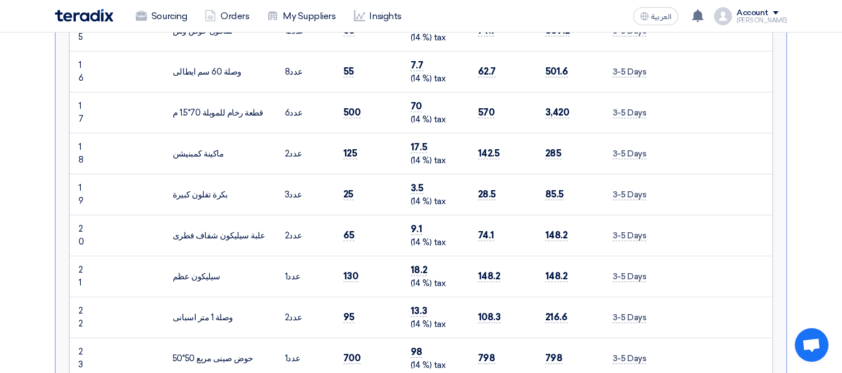
click at [214, 233] on div "علبة سيليكون شفاف فطرى" at bounding box center [220, 235] width 94 height 13
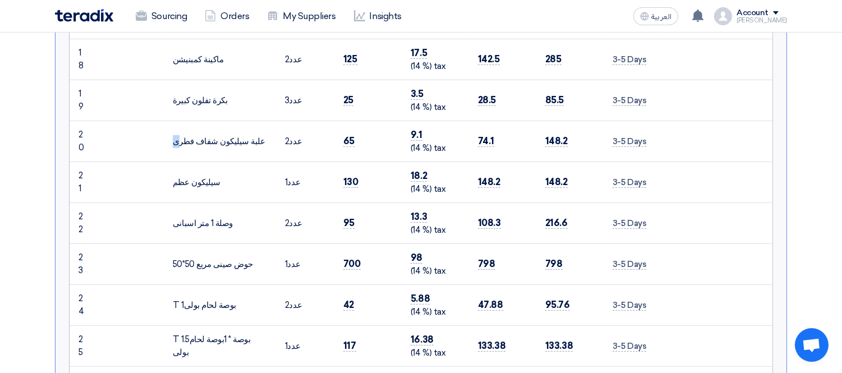
scroll to position [978, 0]
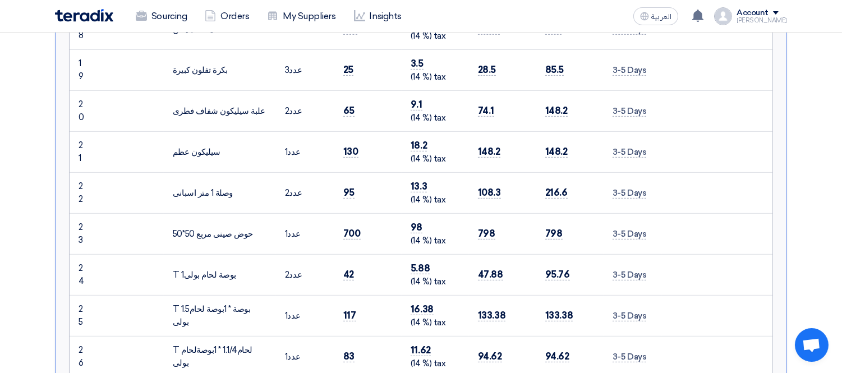
click at [195, 146] on div "سيليكون عظم" at bounding box center [220, 152] width 94 height 13
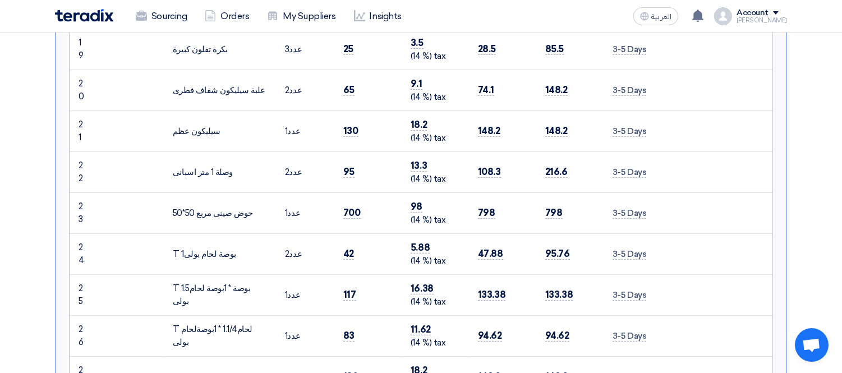
scroll to position [1103, 0]
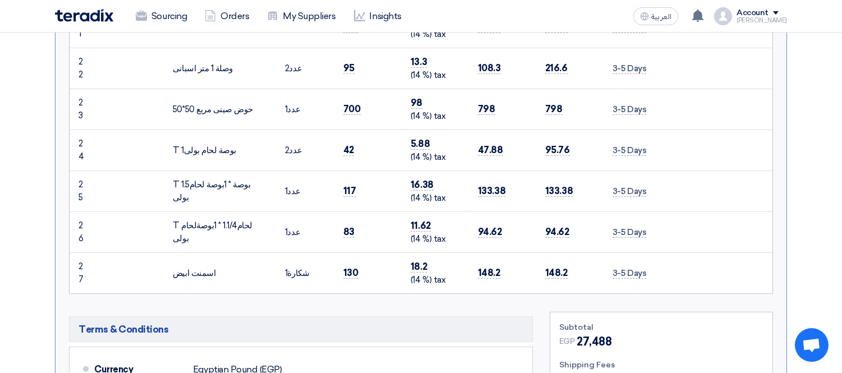
click at [198, 66] on div "وصلة 1 متر اسبانى" at bounding box center [220, 68] width 94 height 13
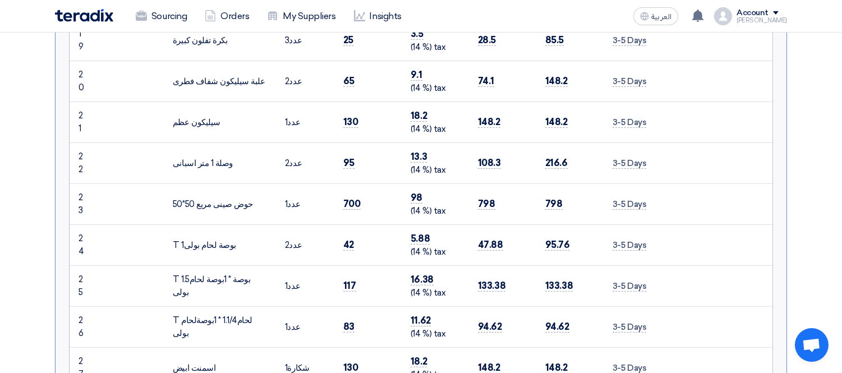
scroll to position [978, 0]
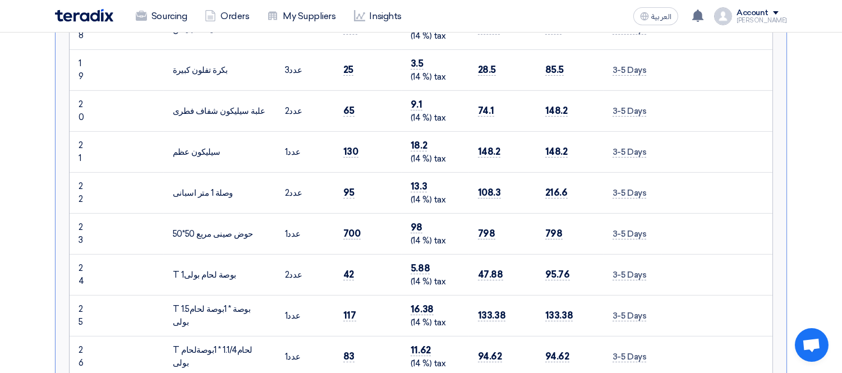
click at [212, 236] on div "حوض صينى مربع 50*50" at bounding box center [220, 234] width 94 height 13
click at [209, 269] on div "T 1بوصة لحام بولى" at bounding box center [220, 275] width 94 height 13
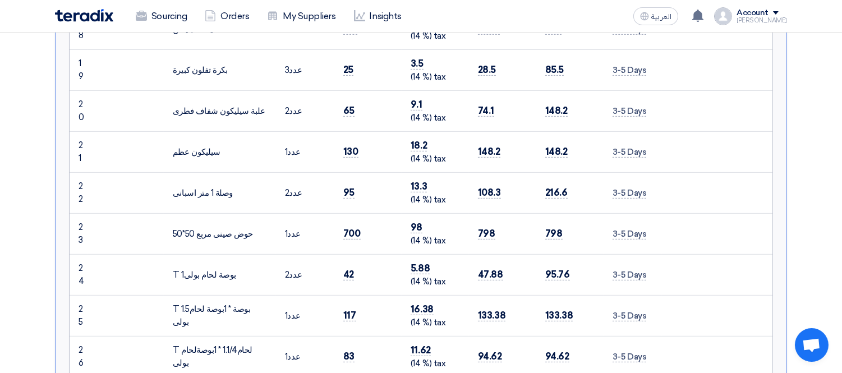
click at [209, 270] on div "T 1بوصة لحام بولى" at bounding box center [220, 275] width 94 height 13
click at [227, 310] on div "T 1.5بوصة * 1بوصة لحام بولى" at bounding box center [220, 315] width 94 height 25
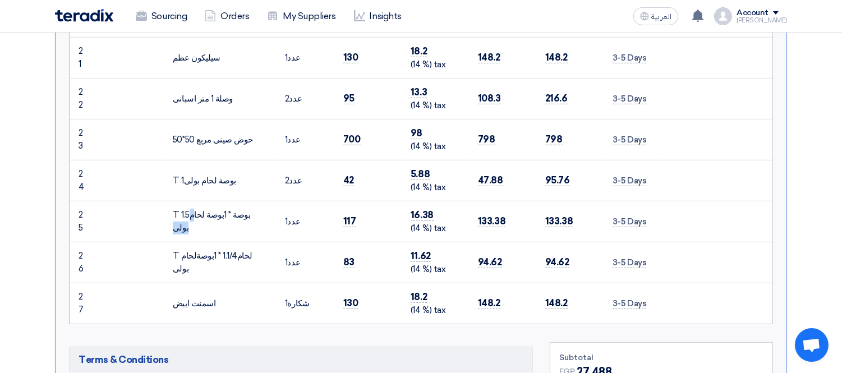
scroll to position [1103, 0]
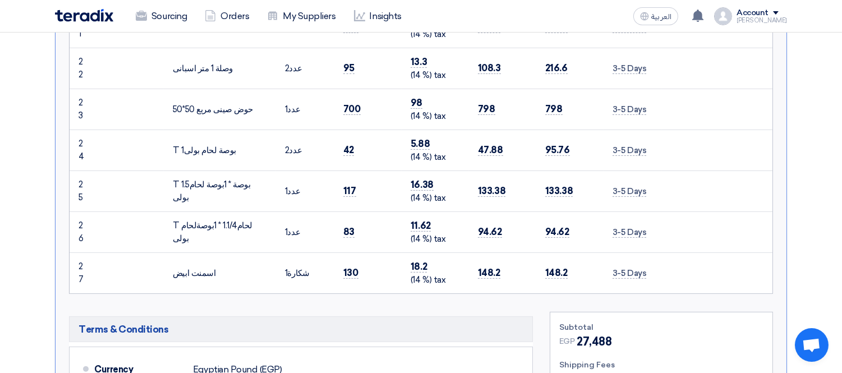
click at [217, 228] on div "T لحام1.1/4 * 1بوصةلحام بولى" at bounding box center [220, 231] width 94 height 25
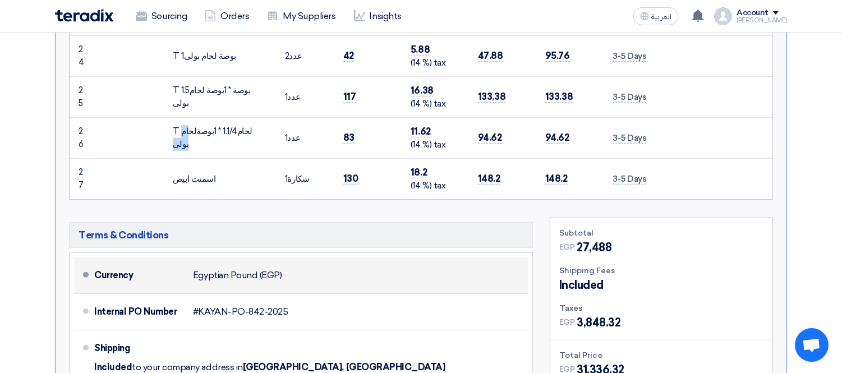
scroll to position [1227, 0]
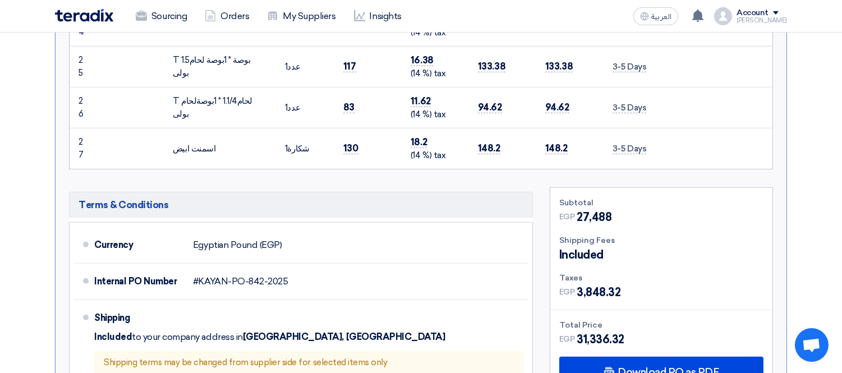
click at [193, 143] on div "اسمنت ابيض" at bounding box center [220, 148] width 94 height 13
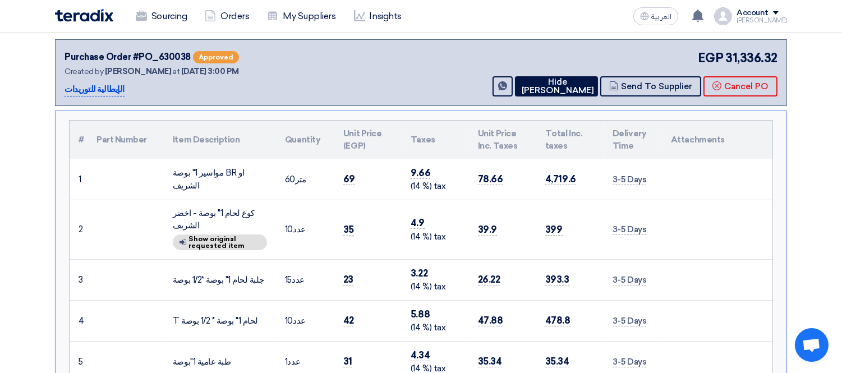
scroll to position [105, 0]
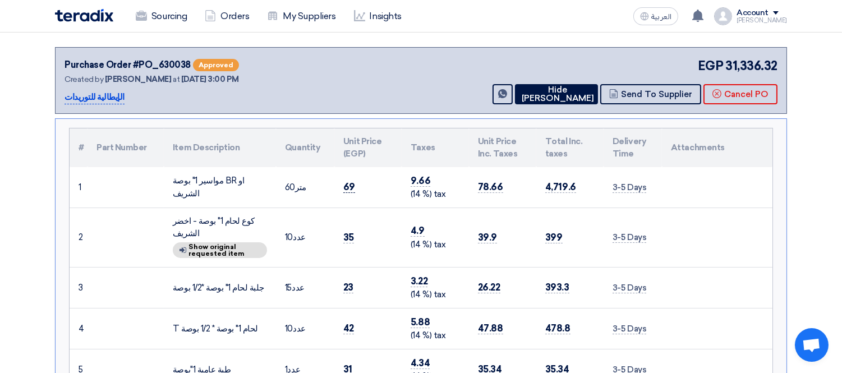
click at [349, 182] on span "69" at bounding box center [349, 187] width 12 height 12
click at [344, 232] on span "35" at bounding box center [348, 238] width 11 height 12
click at [349, 277] on td "23" at bounding box center [367, 287] width 67 height 41
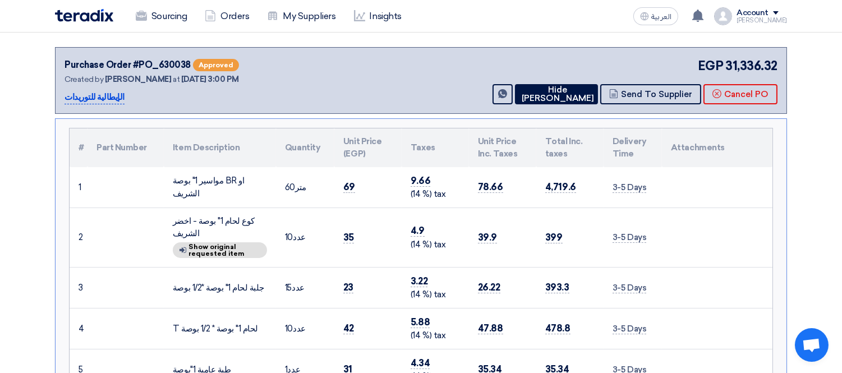
click at [349, 277] on td "23" at bounding box center [367, 287] width 67 height 41
click at [347, 324] on span "42" at bounding box center [348, 328] width 11 height 12
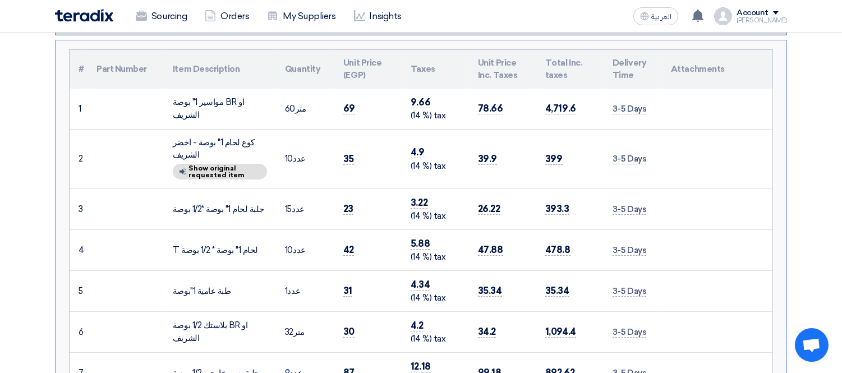
scroll to position [230, 0]
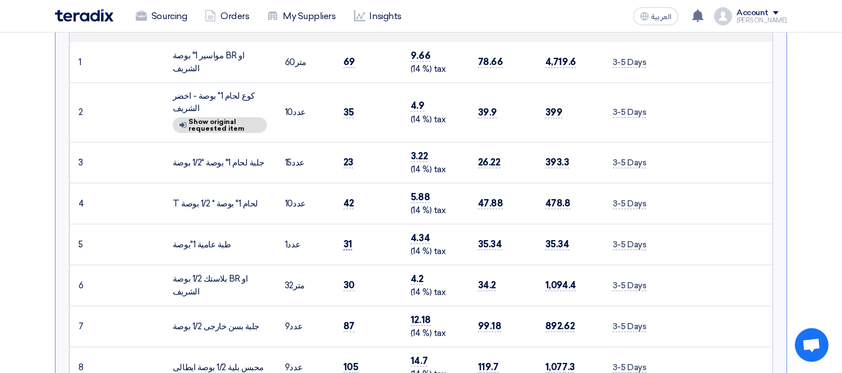
click at [349, 238] on span "31" at bounding box center [347, 244] width 9 height 12
click at [349, 283] on span "30" at bounding box center [348, 285] width 11 height 12
click at [347, 320] on span "87" at bounding box center [348, 326] width 11 height 12
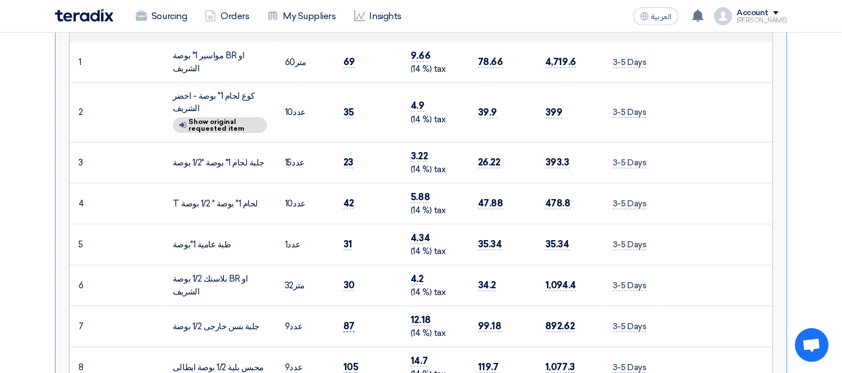
click at [347, 320] on span "87" at bounding box center [348, 326] width 11 height 12
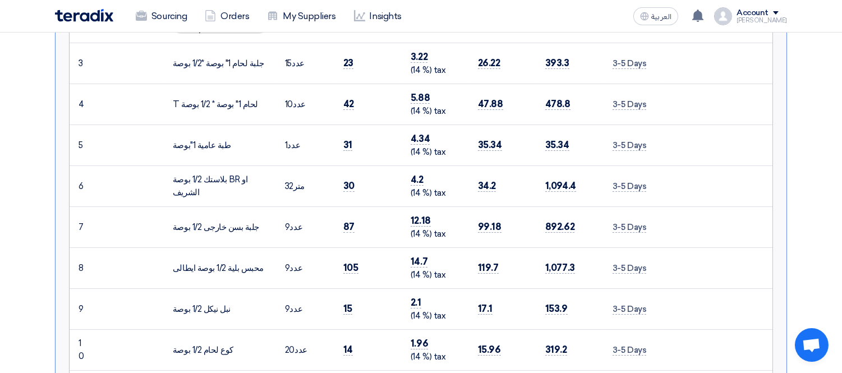
scroll to position [355, 0]
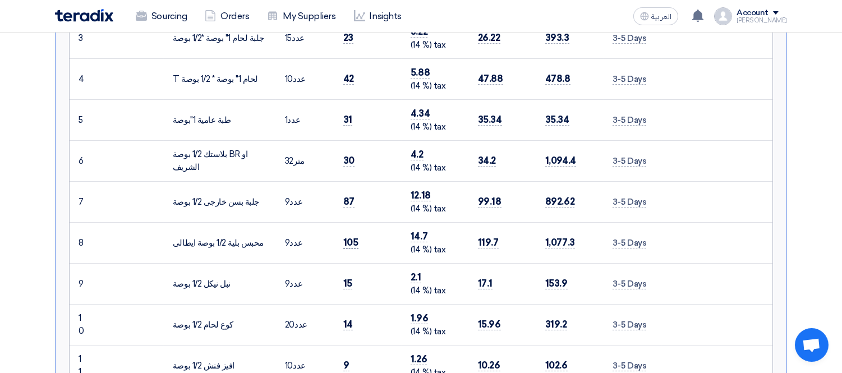
click at [349, 239] on span "105" at bounding box center [350, 243] width 15 height 12
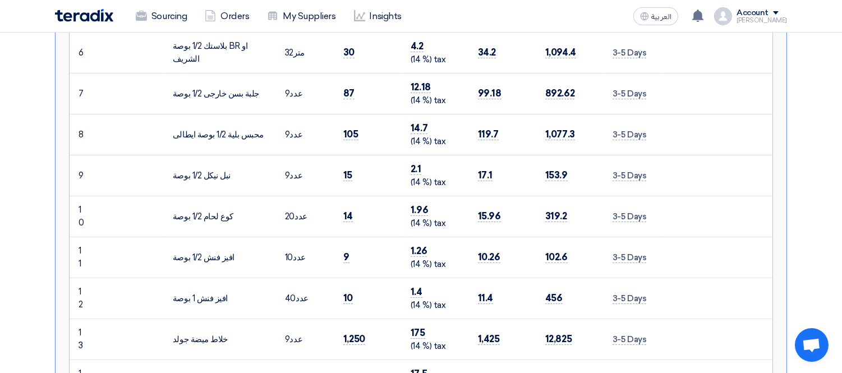
scroll to position [479, 0]
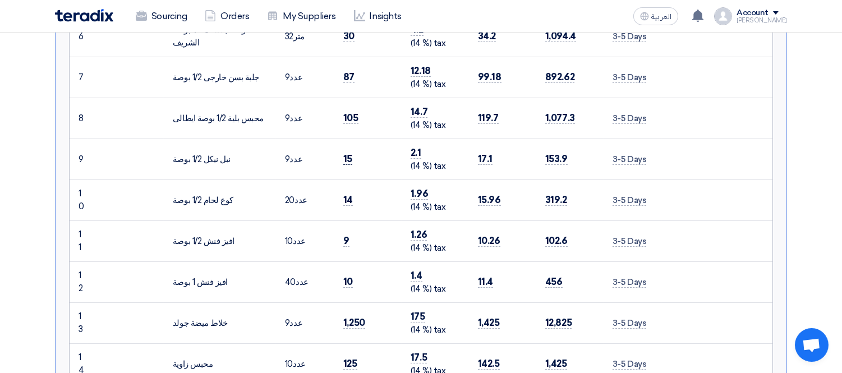
click at [349, 153] on span "15" at bounding box center [347, 159] width 9 height 12
click at [346, 197] on span "14" at bounding box center [348, 200] width 10 height 12
click at [347, 236] on span "9" at bounding box center [346, 241] width 6 height 12
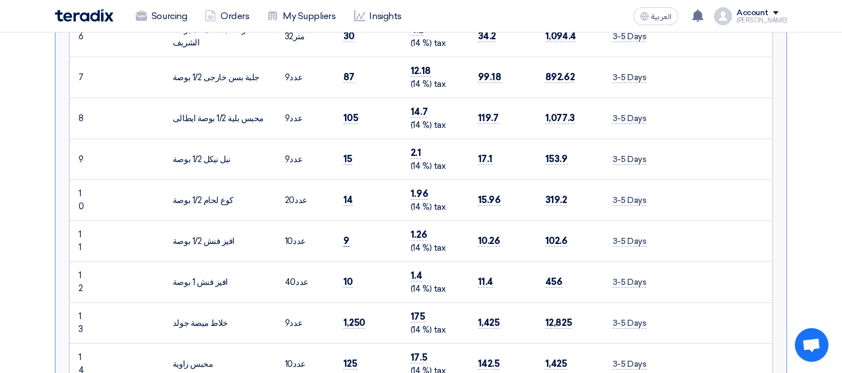
click at [347, 236] on span "9" at bounding box center [346, 241] width 6 height 12
click at [344, 236] on span "9" at bounding box center [346, 241] width 6 height 12
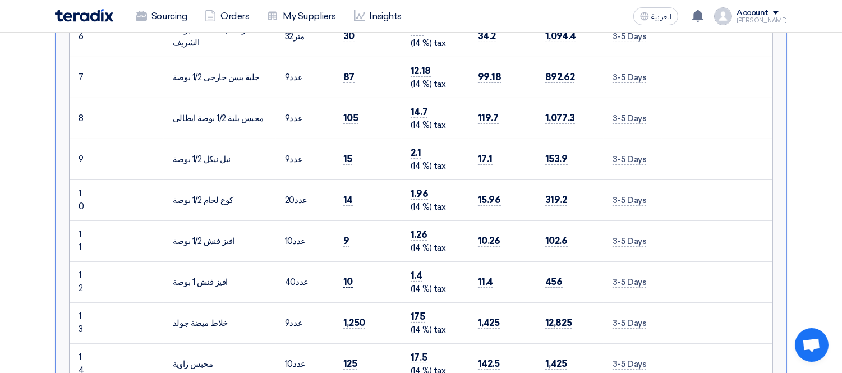
click at [348, 276] on span "10" at bounding box center [348, 282] width 10 height 12
click at [349, 318] on span "1,250" at bounding box center [354, 323] width 22 height 12
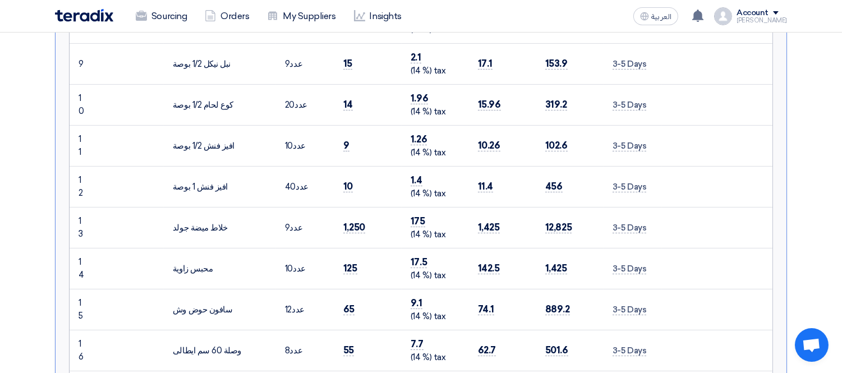
scroll to position [604, 0]
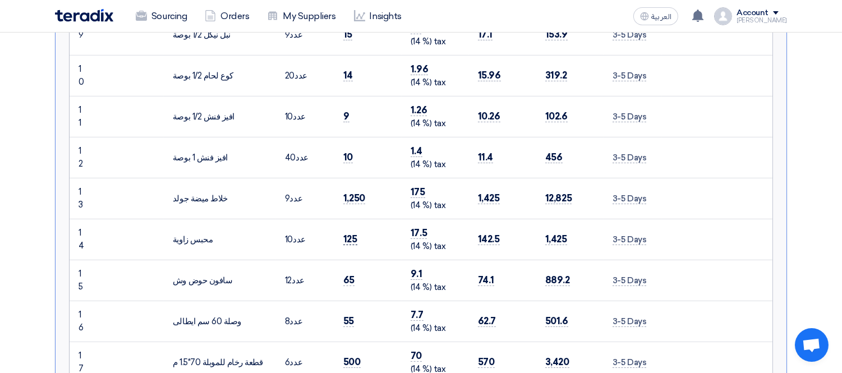
click at [354, 238] on span "125" at bounding box center [350, 239] width 14 height 12
click at [343, 274] on span "65" at bounding box center [348, 280] width 11 height 12
click at [348, 311] on td "55" at bounding box center [367, 321] width 67 height 41
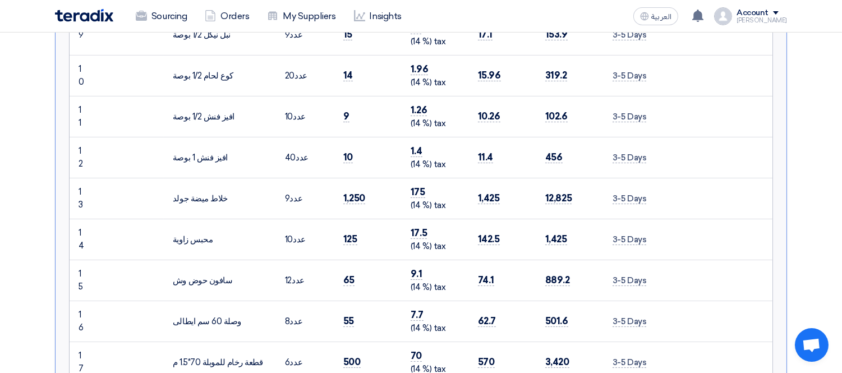
click at [348, 311] on td "55" at bounding box center [367, 321] width 67 height 41
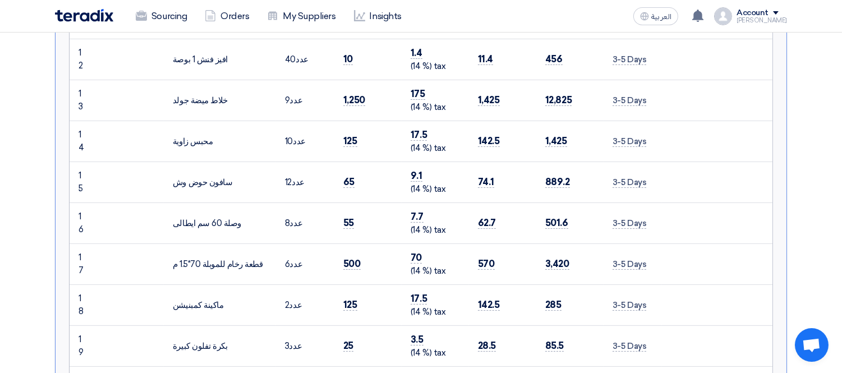
scroll to position [729, 0]
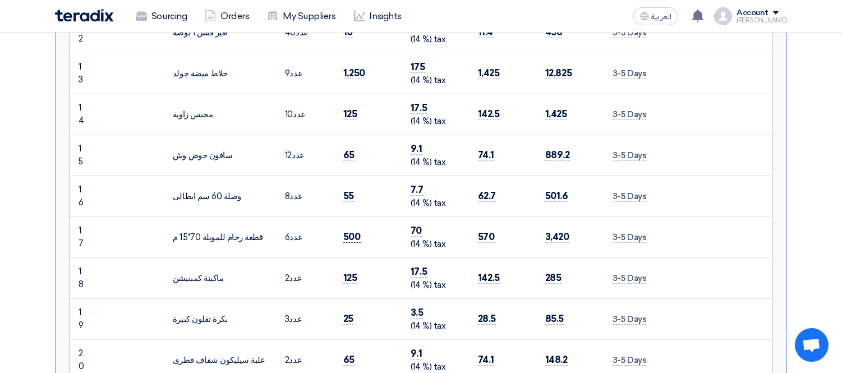
click at [352, 234] on span "500" at bounding box center [351, 237] width 17 height 12
click at [347, 272] on span "125" at bounding box center [350, 278] width 14 height 12
click at [346, 320] on span "25" at bounding box center [348, 319] width 10 height 12
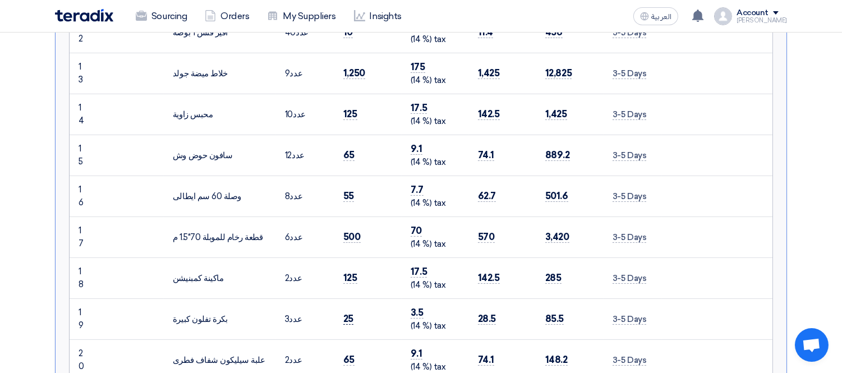
click at [346, 320] on span "25" at bounding box center [348, 319] width 10 height 12
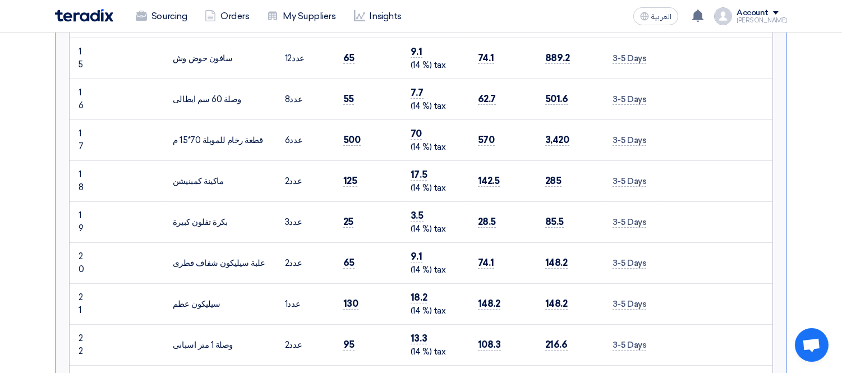
scroll to position [854, 0]
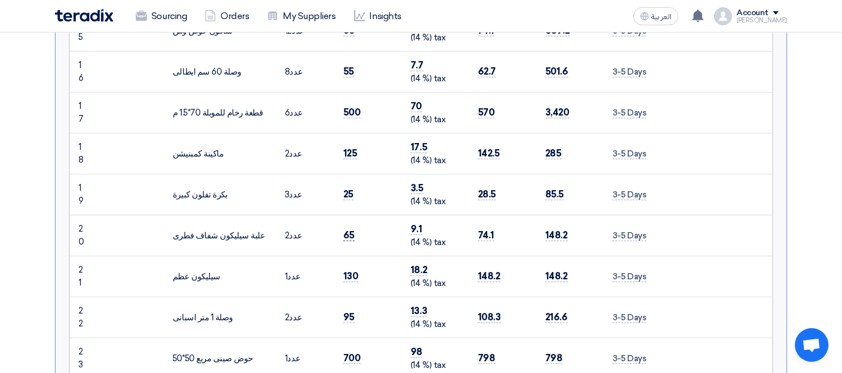
click at [348, 237] on span "65" at bounding box center [348, 235] width 11 height 12
click at [352, 273] on span "130" at bounding box center [350, 276] width 15 height 12
click at [348, 311] on span "95" at bounding box center [348, 317] width 11 height 12
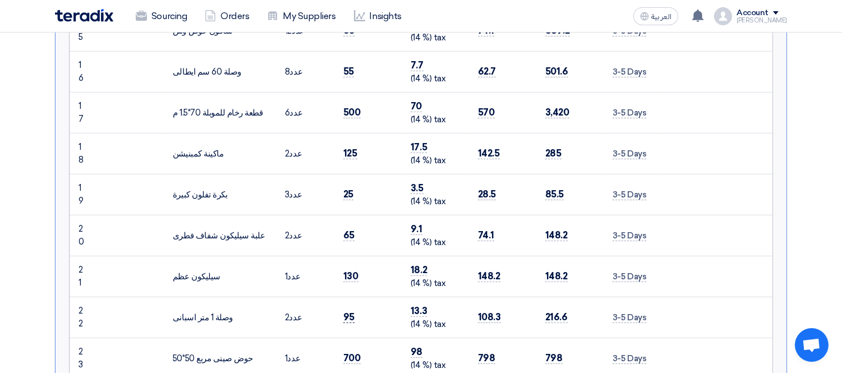
click at [348, 311] on span "95" at bounding box center [348, 317] width 11 height 12
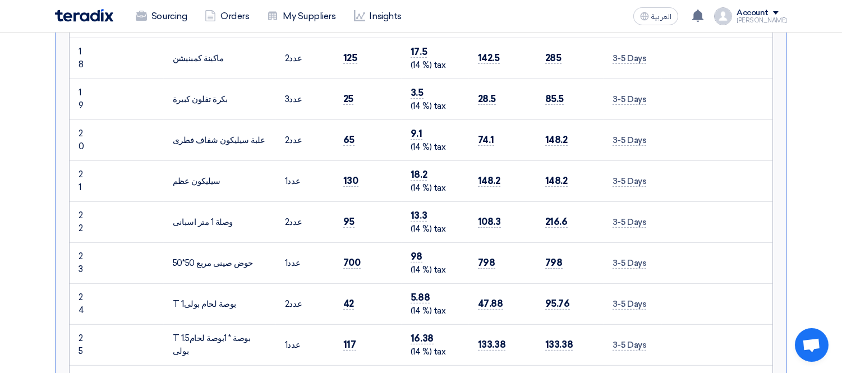
scroll to position [978, 0]
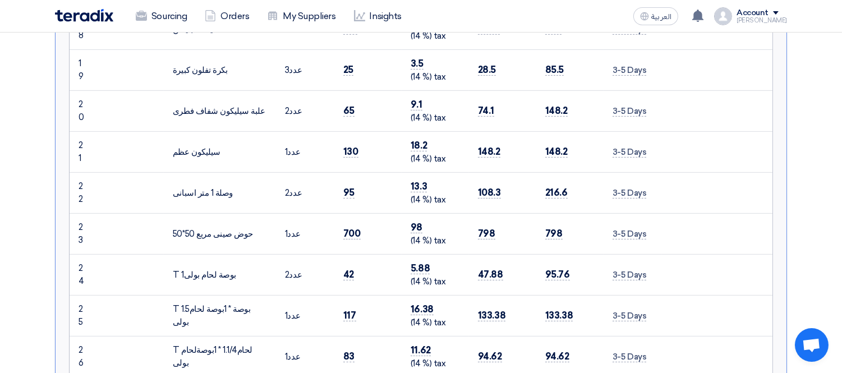
click at [349, 223] on td "700" at bounding box center [367, 233] width 67 height 41
click at [342, 271] on td "42" at bounding box center [367, 274] width 67 height 41
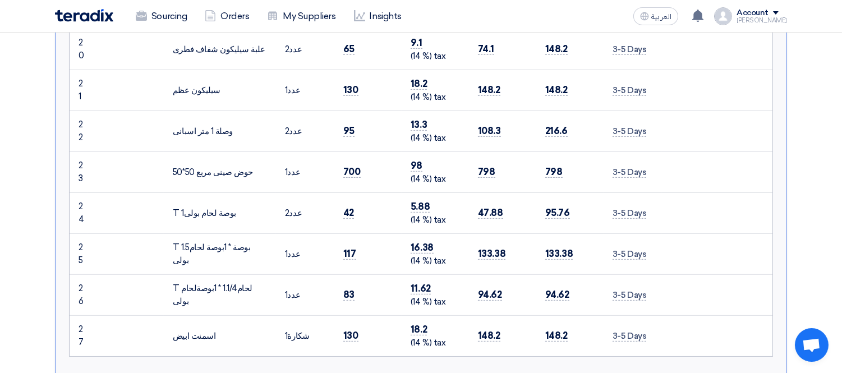
scroll to position [1103, 0]
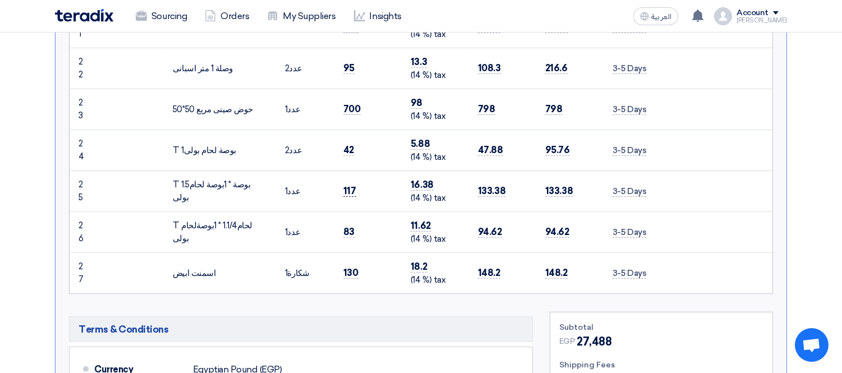
click at [348, 186] on span "117" at bounding box center [349, 191] width 13 height 12
click at [350, 222] on td "83" at bounding box center [367, 231] width 67 height 41
click at [354, 276] on span "130" at bounding box center [350, 273] width 15 height 12
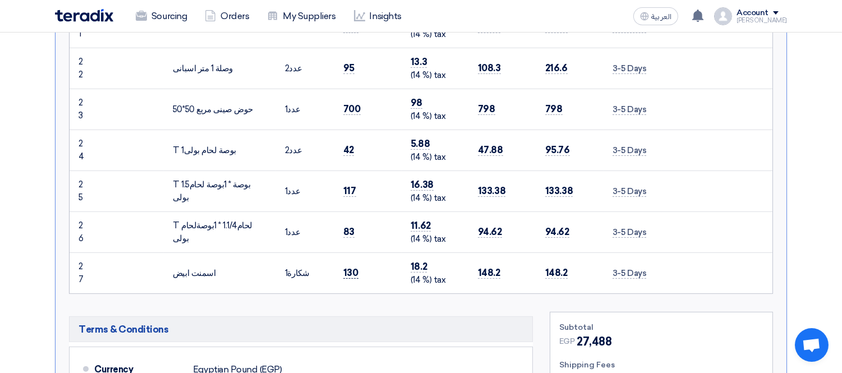
click at [354, 276] on span "130" at bounding box center [350, 273] width 15 height 12
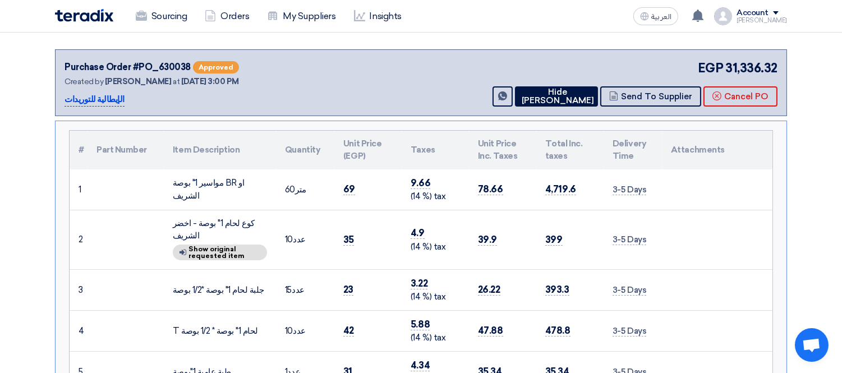
scroll to position [0, 0]
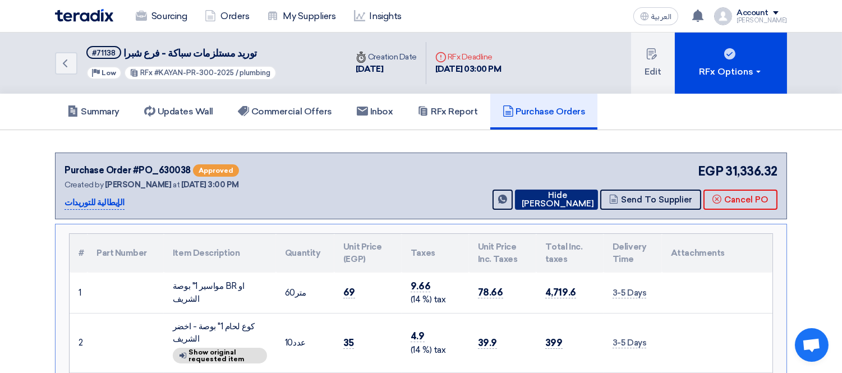
click at [571, 191] on button "Hide [PERSON_NAME]" at bounding box center [556, 200] width 83 height 20
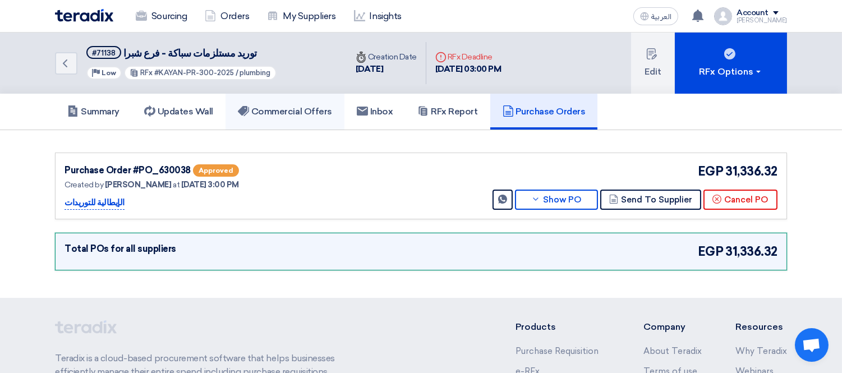
click at [288, 108] on h5 "Commercial Offers" at bounding box center [285, 111] width 94 height 11
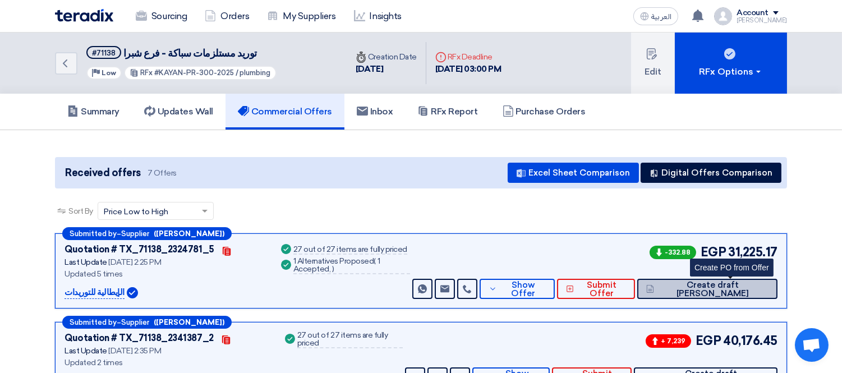
click at [725, 283] on span "Create draft [PERSON_NAME]" at bounding box center [713, 289] width 112 height 17
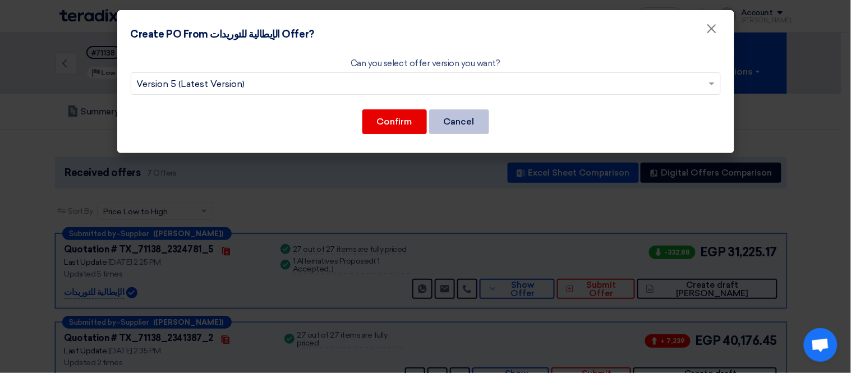
click at [461, 116] on button "Cancel" at bounding box center [459, 121] width 60 height 25
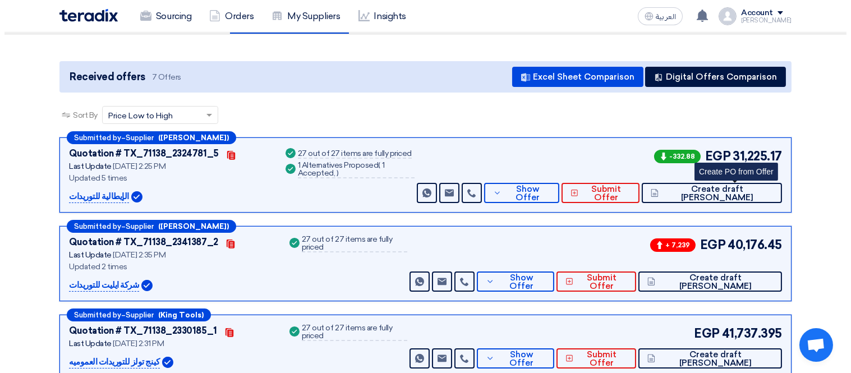
scroll to position [124, 0]
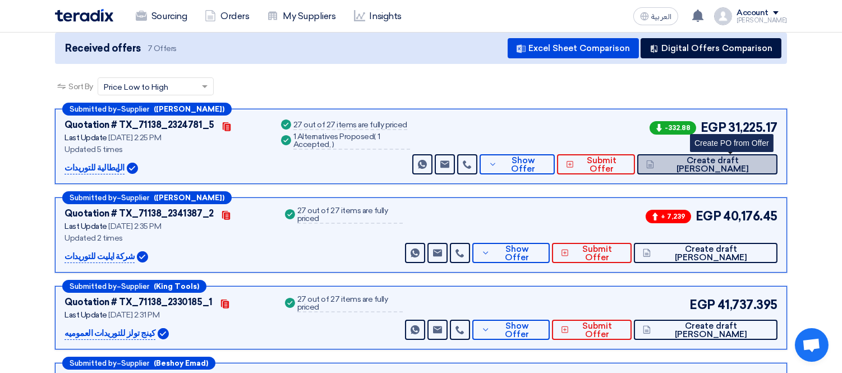
click at [718, 165] on span "Create draft [PERSON_NAME]" at bounding box center [713, 164] width 112 height 17
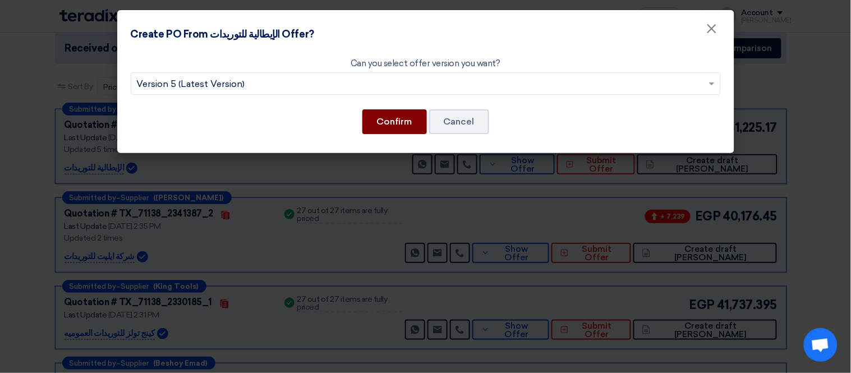
click at [387, 117] on button "Confirm" at bounding box center [394, 121] width 64 height 25
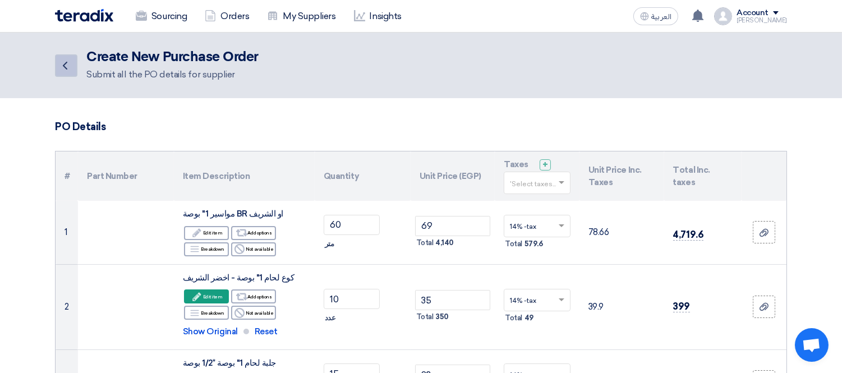
click at [62, 60] on icon "Back" at bounding box center [64, 65] width 13 height 13
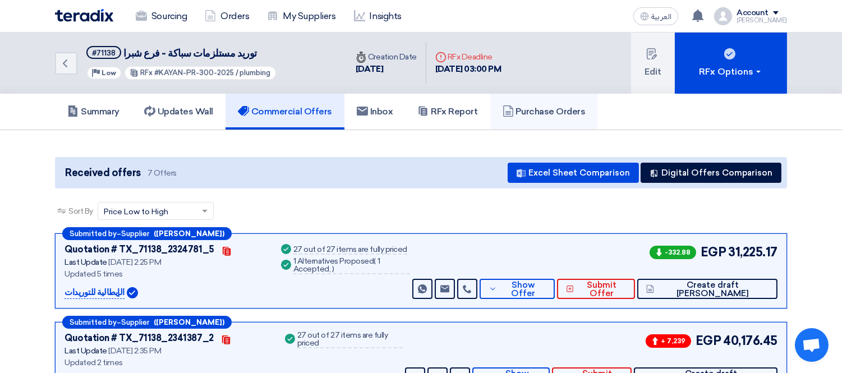
click at [525, 106] on h5 "Purchase Orders" at bounding box center [543, 111] width 83 height 11
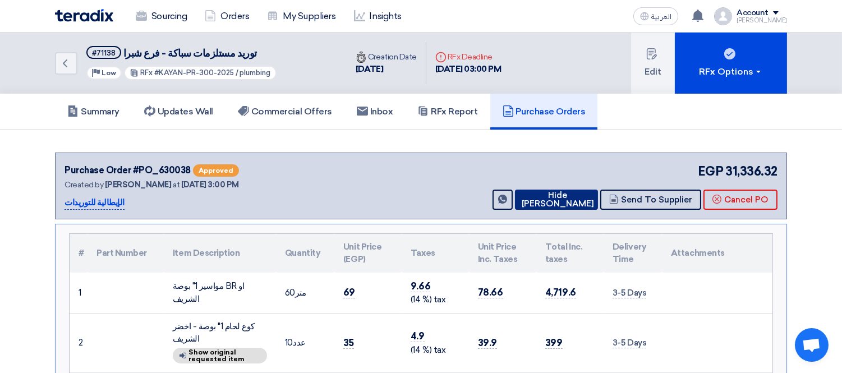
click at [560, 190] on button "Hide [PERSON_NAME]" at bounding box center [556, 200] width 83 height 20
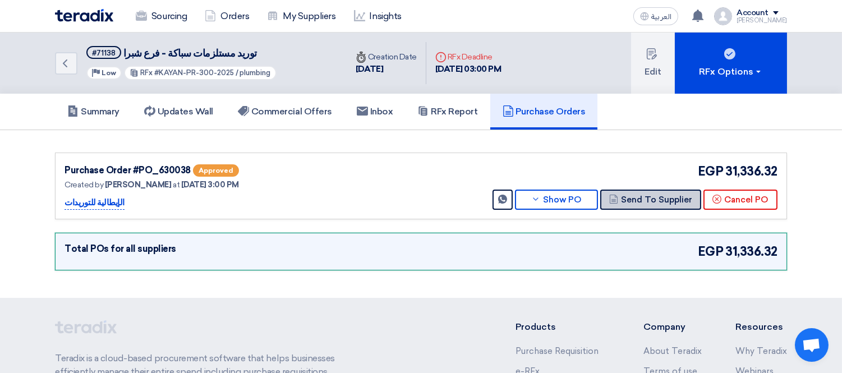
click at [638, 200] on button "Send To Supplier" at bounding box center [650, 200] width 101 height 20
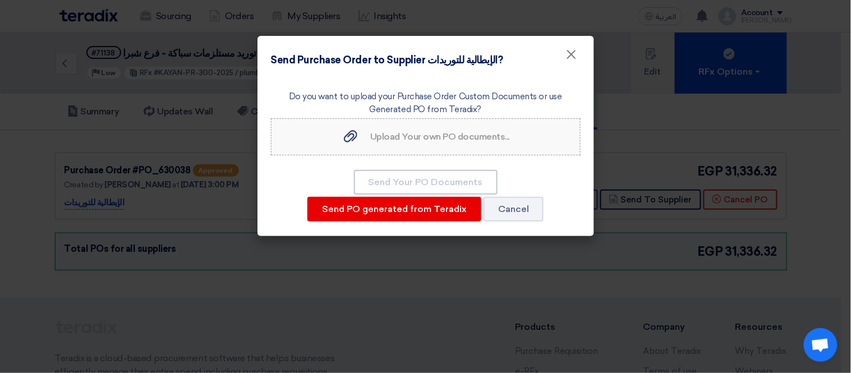
click at [390, 150] on label "Upload Your own PO documents... Upload Your own PO documents..." at bounding box center [426, 136] width 310 height 37
click at [0, 0] on input "Upload Your own PO documents... Upload Your own PO documents..." at bounding box center [0, 0] width 0 height 0
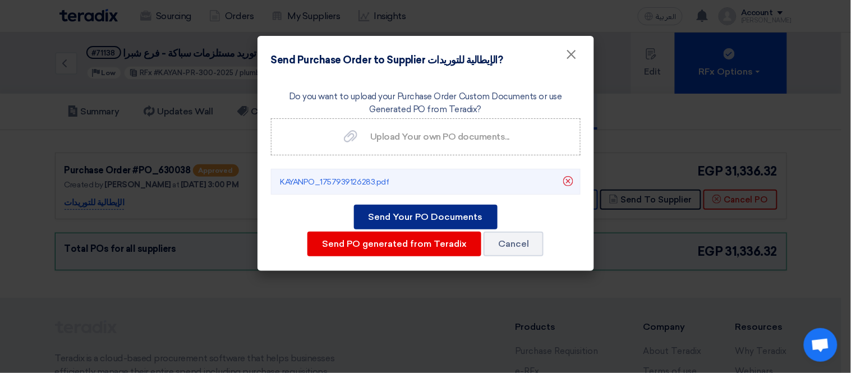
click at [416, 212] on button "Send Your PO Documents" at bounding box center [426, 217] width 144 height 25
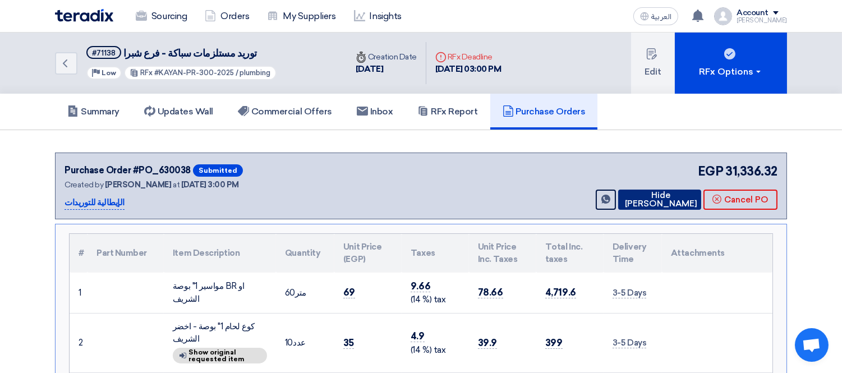
click at [656, 193] on button "Hide [PERSON_NAME]" at bounding box center [659, 200] width 83 height 20
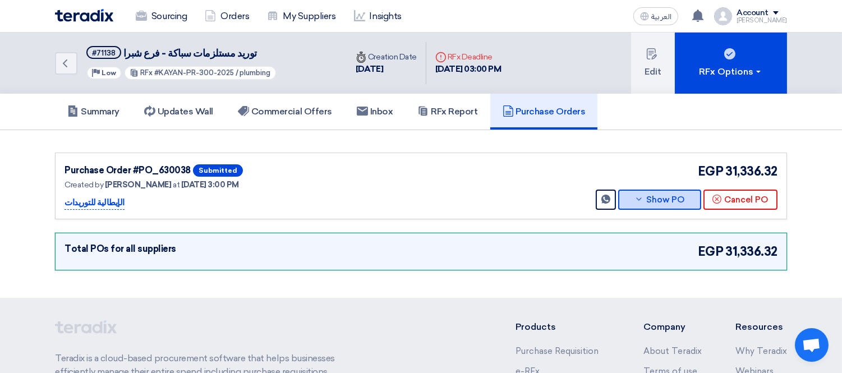
click at [662, 194] on button "Show PO" at bounding box center [659, 200] width 83 height 20
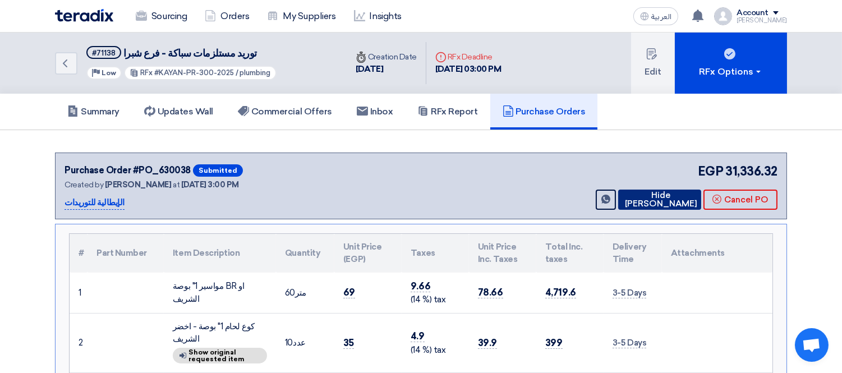
click at [622, 200] on icon at bounding box center [622, 199] width 0 height 9
